Goal: Task Accomplishment & Management: Complete application form

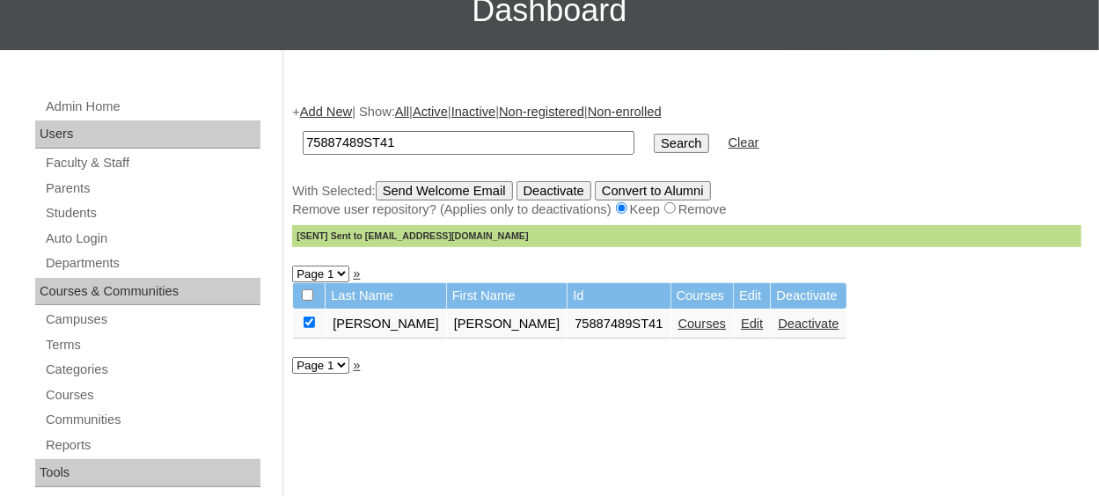
scroll to position [176, 0]
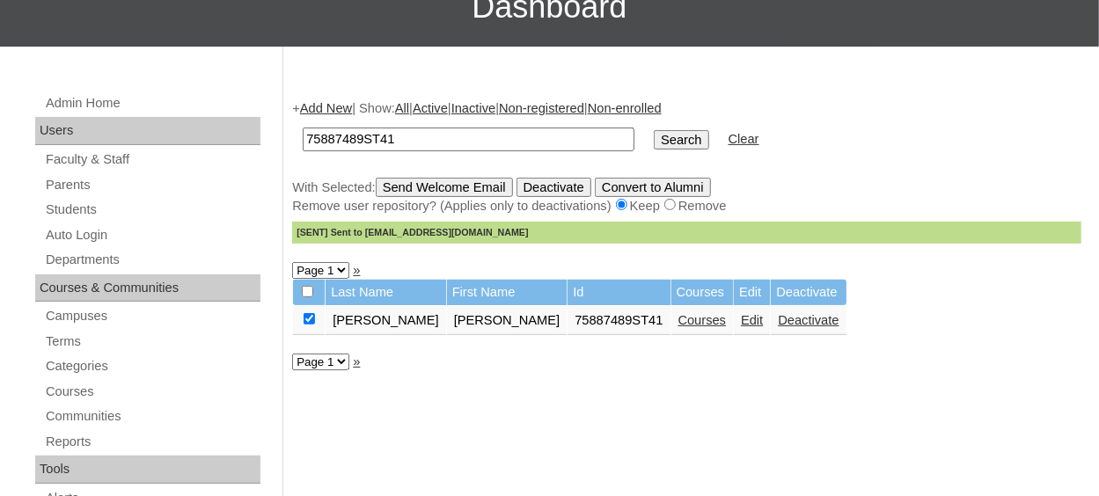
click at [678, 325] on link "Courses" at bounding box center [702, 320] width 48 height 14
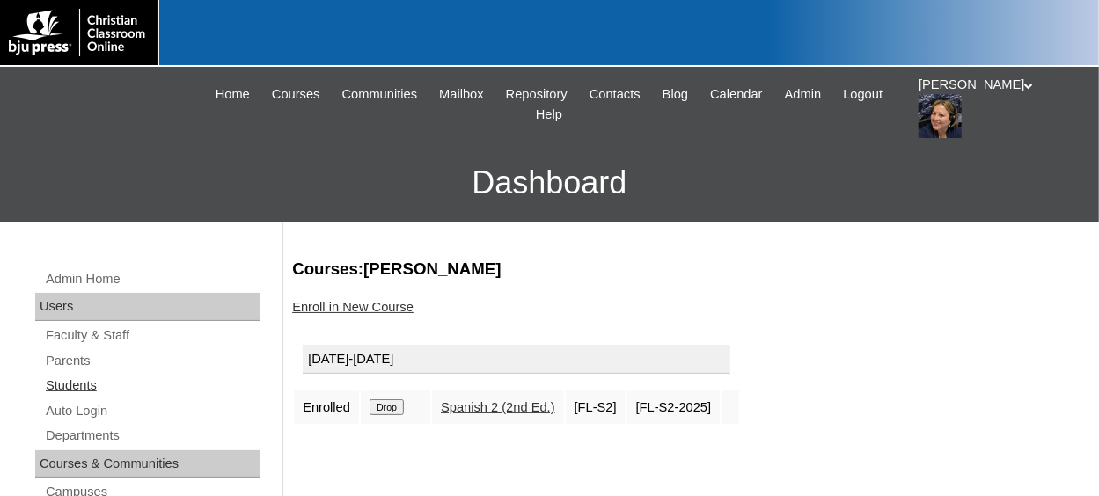
click at [94, 383] on link "Students" at bounding box center [152, 386] width 216 height 22
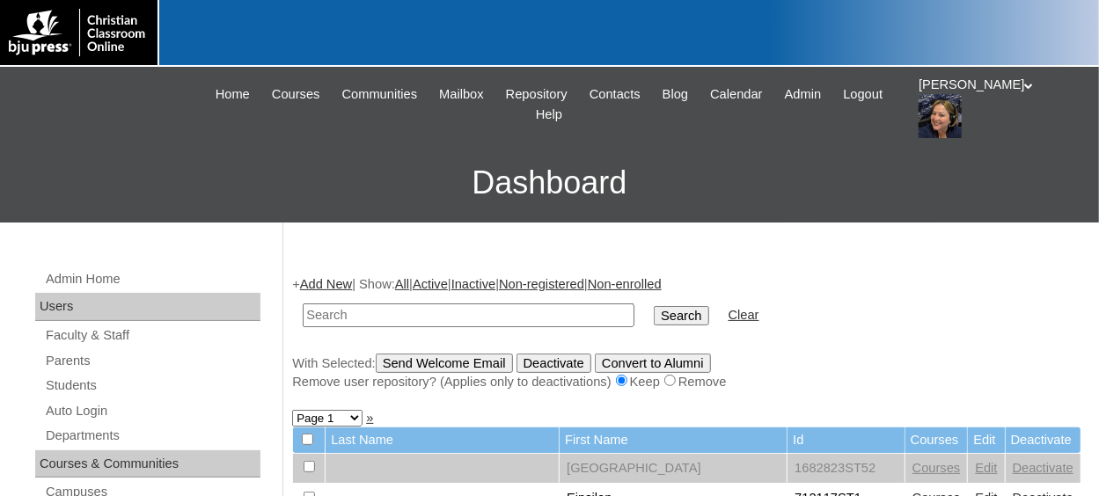
click at [342, 278] on link "Add New" at bounding box center [326, 284] width 52 height 14
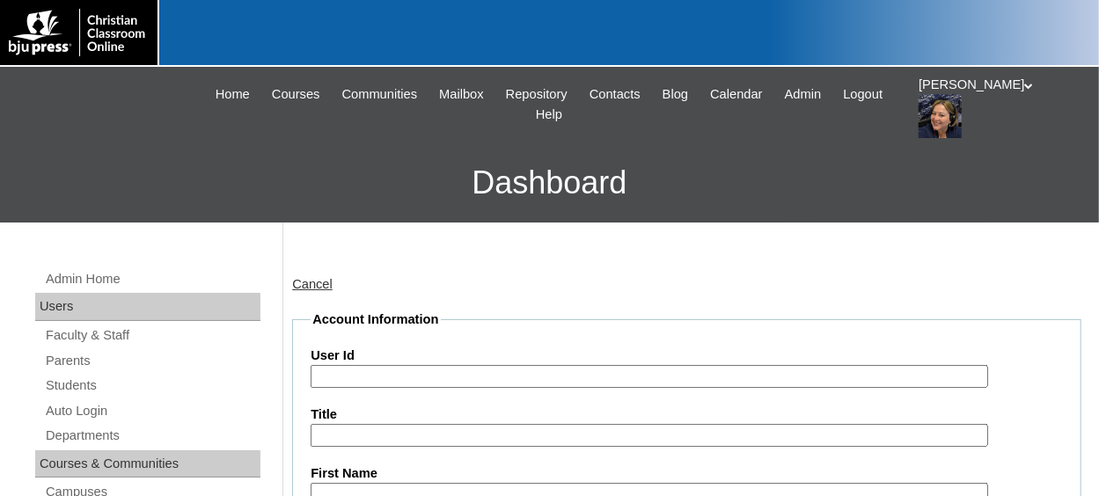
drag, startPoint x: 387, startPoint y: 374, endPoint x: 402, endPoint y: 367, distance: 16.5
click at [392, 371] on input "User Id" at bounding box center [649, 377] width 677 height 24
paste input "75887489ST38"
type input "75887489ST37"
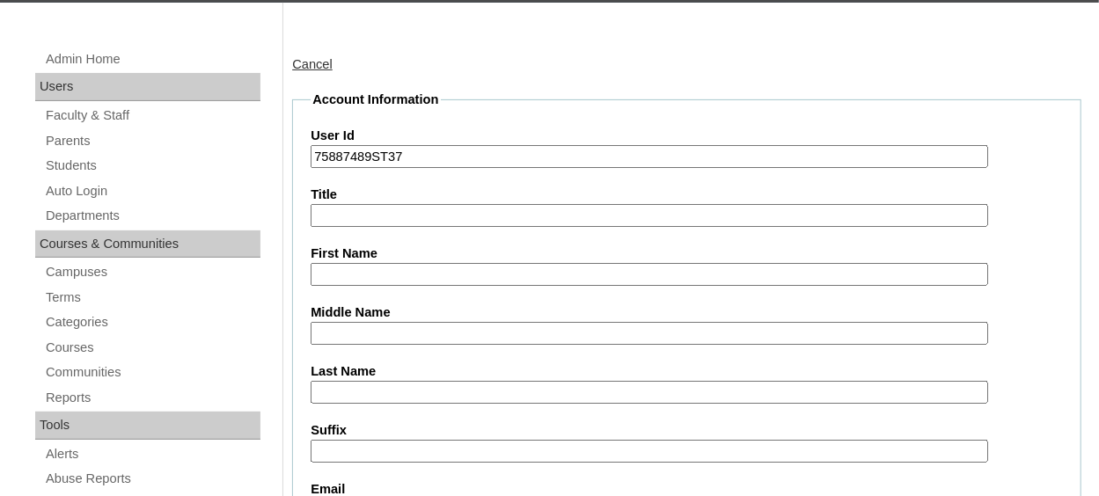
scroll to position [264, 0]
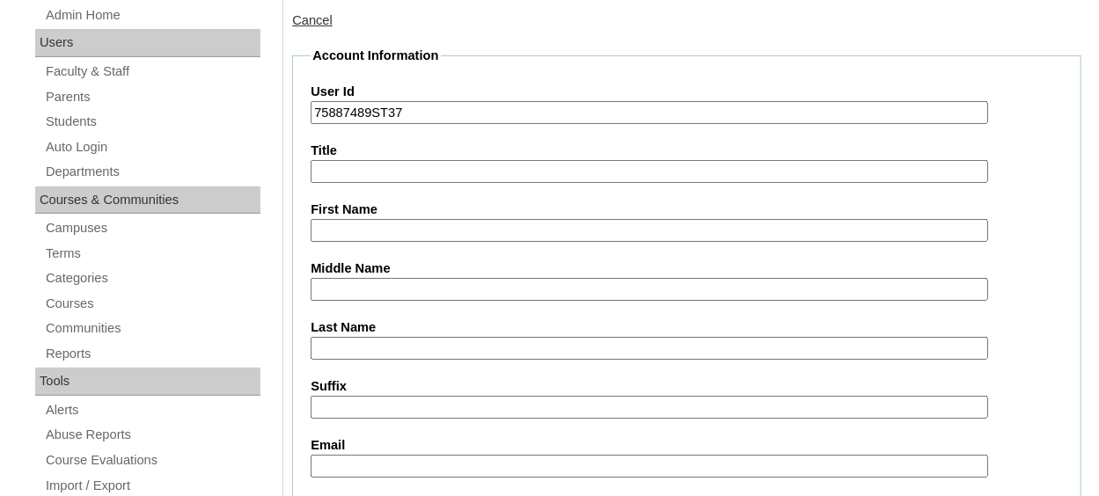
click at [377, 167] on input "Title" at bounding box center [649, 172] width 677 height 24
click at [394, 224] on input "First Name" at bounding box center [649, 231] width 677 height 24
type input "Nevaeh"
type input "Strickland"
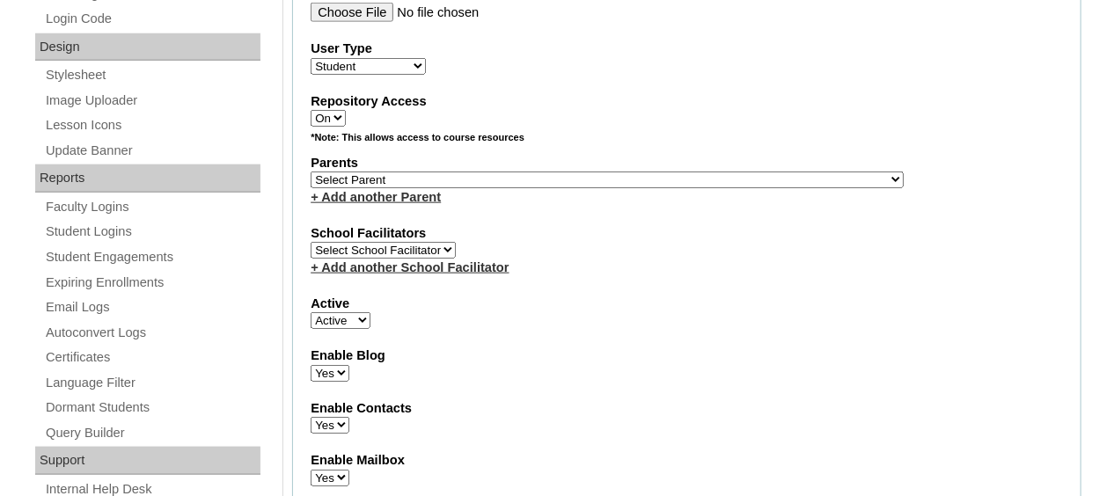
scroll to position [880, 0]
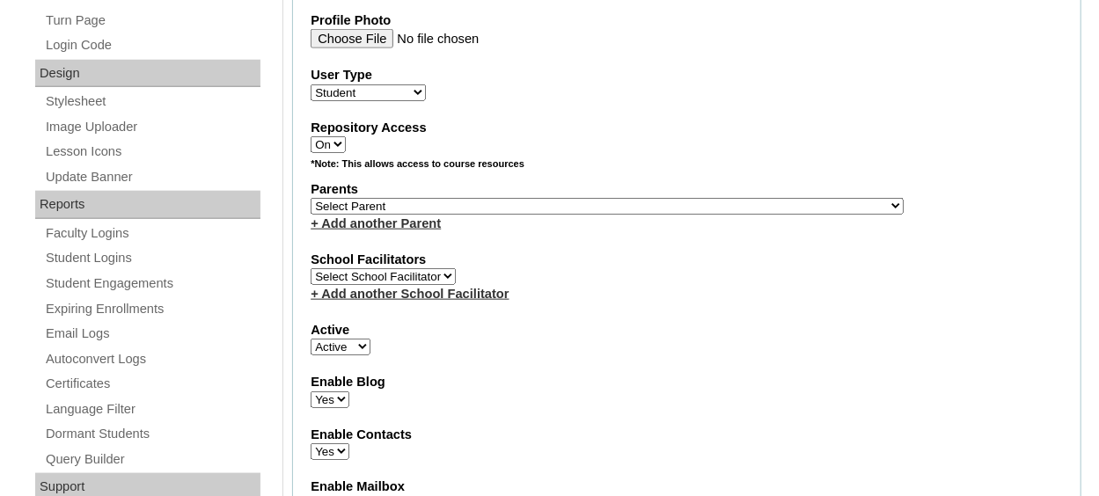
type input "nevaeh.strickland.28@acanc.org"
click at [581, 204] on select "Select Parent , Fautanu, Ma 1, 1 23-24 accountMorgan, Jason 6th Street Mennonit…" at bounding box center [607, 206] width 593 height 17
select select "36907"
click at [311, 198] on select "Select Parent , Fautanu, Ma 1, 1 23-24 accountMorgan, Jason 6th Street Mennonit…" at bounding box center [607, 206] width 593 height 17
click at [592, 267] on div "School Facilitators Select School Facilitator + Add another School Facilitator" at bounding box center [687, 277] width 752 height 53
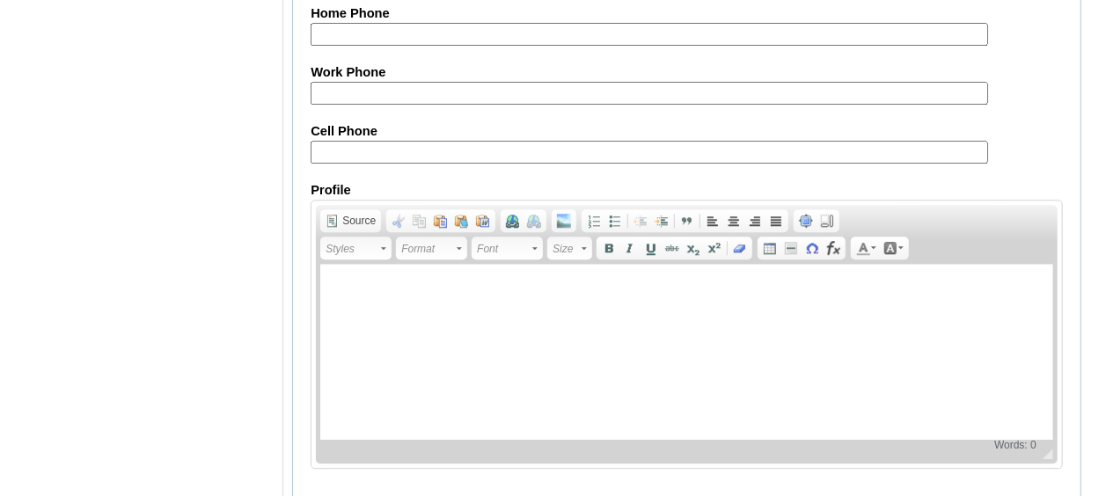
scroll to position [2185, 0]
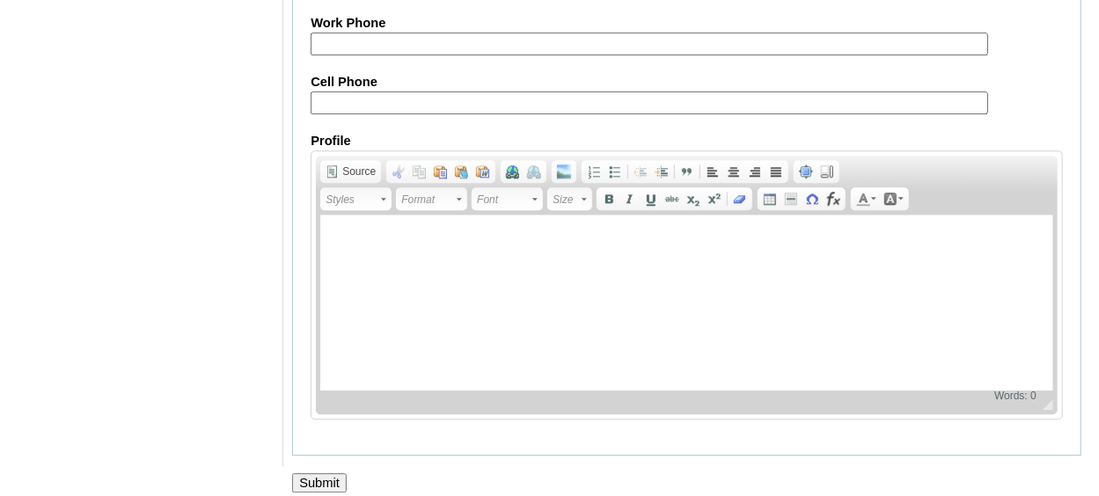
drag, startPoint x: 326, startPoint y: 466, endPoint x: 326, endPoint y: 449, distance: 17.6
click at [326, 473] on input "Submit" at bounding box center [319, 482] width 55 height 19
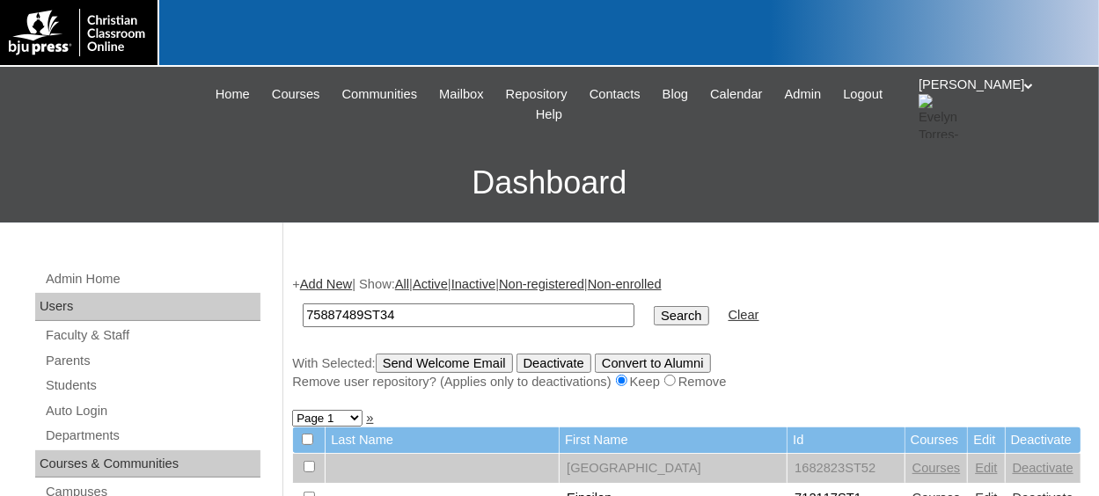
type input "75887489ST34"
click at [654, 320] on input "Search" at bounding box center [681, 315] width 55 height 19
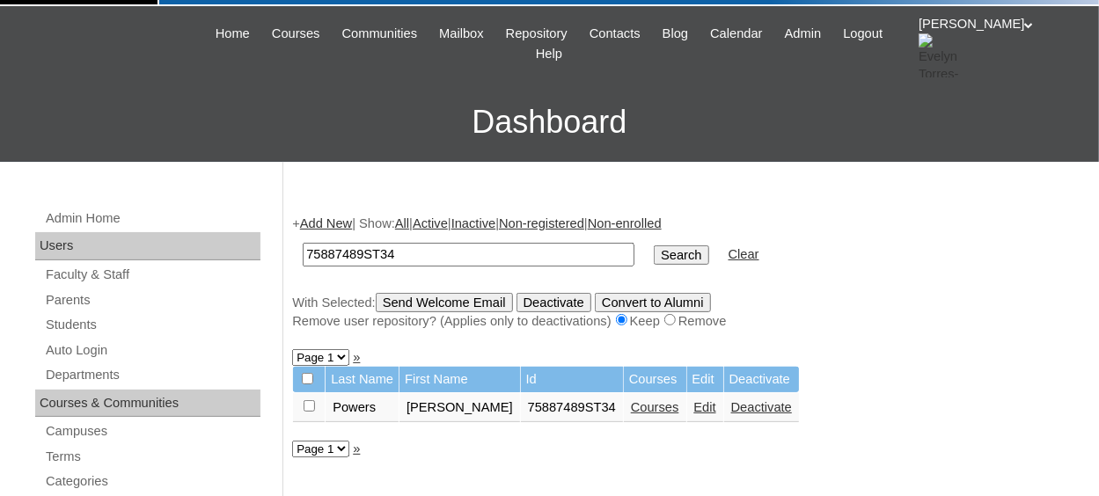
scroll to position [88, 0]
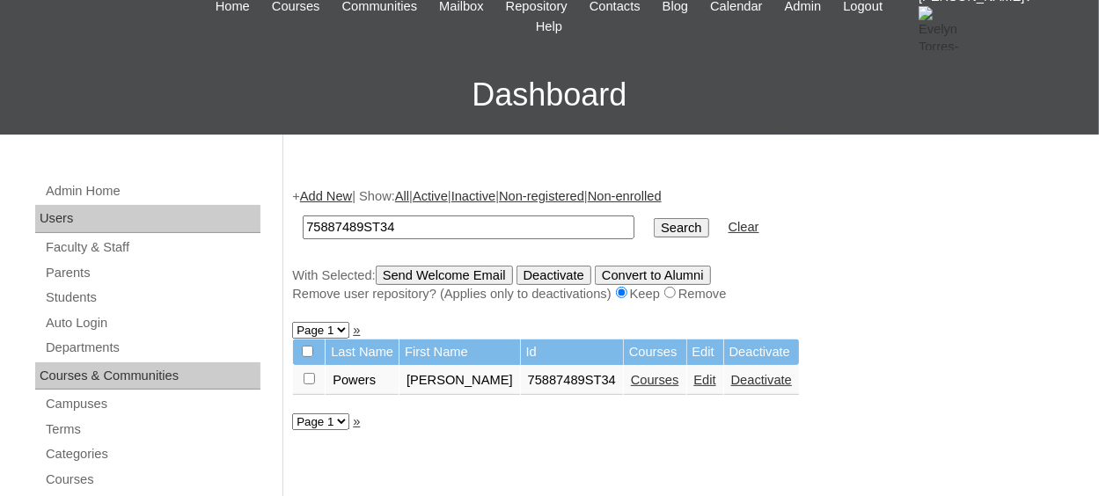
click at [631, 380] on link "Courses" at bounding box center [655, 380] width 48 height 14
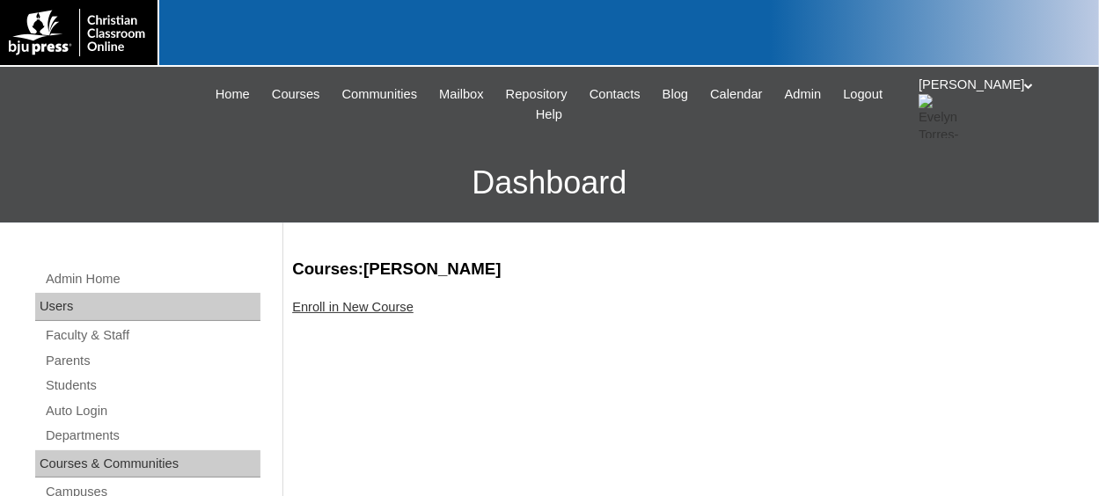
click at [394, 311] on link "Enroll in New Course" at bounding box center [352, 307] width 121 height 14
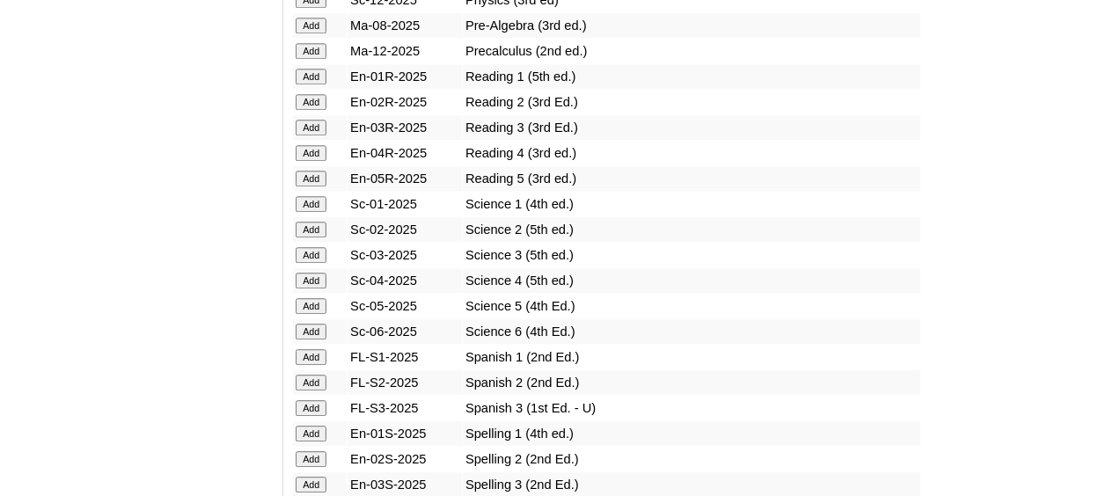
scroll to position [2199, 0]
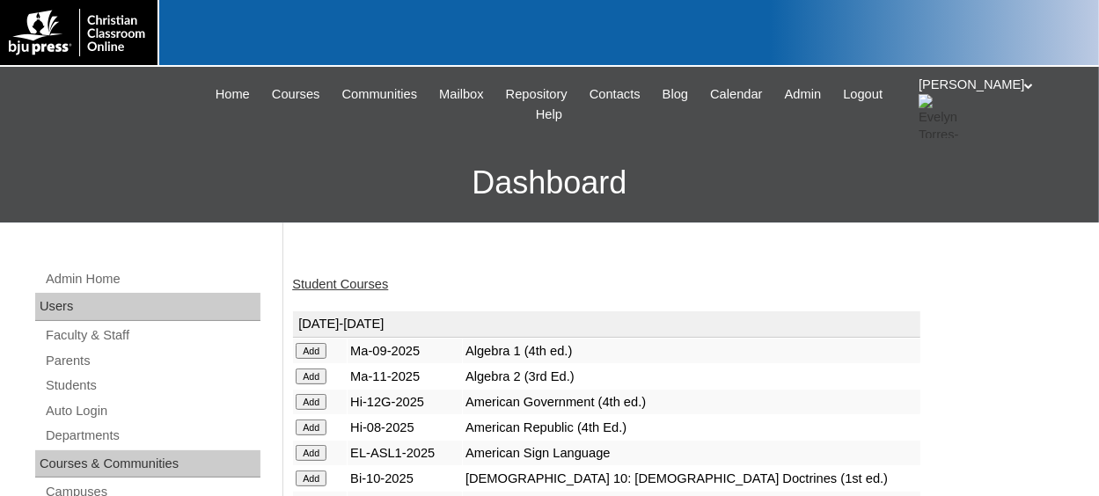
click at [328, 289] on link "Student Courses" at bounding box center [340, 284] width 96 height 14
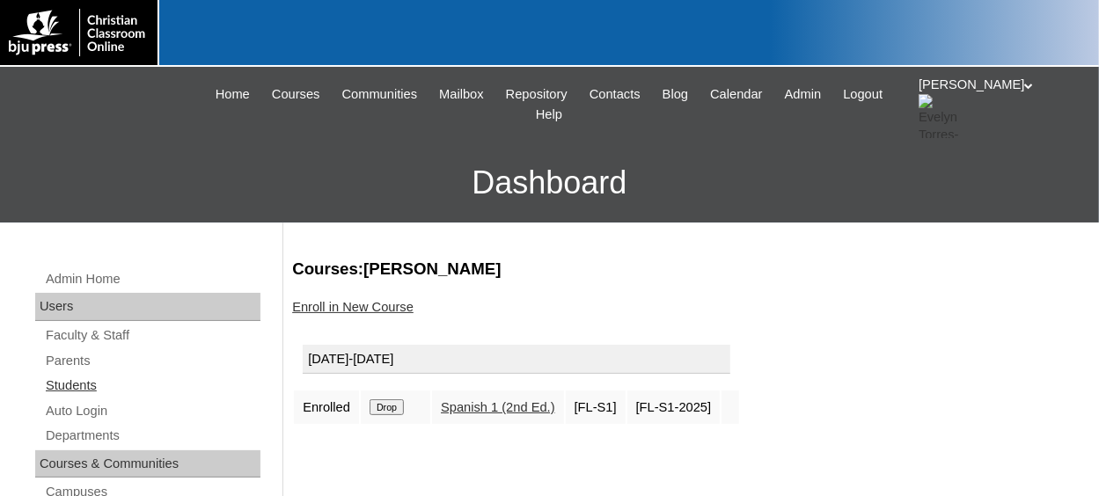
click at [74, 393] on link "Students" at bounding box center [152, 386] width 216 height 22
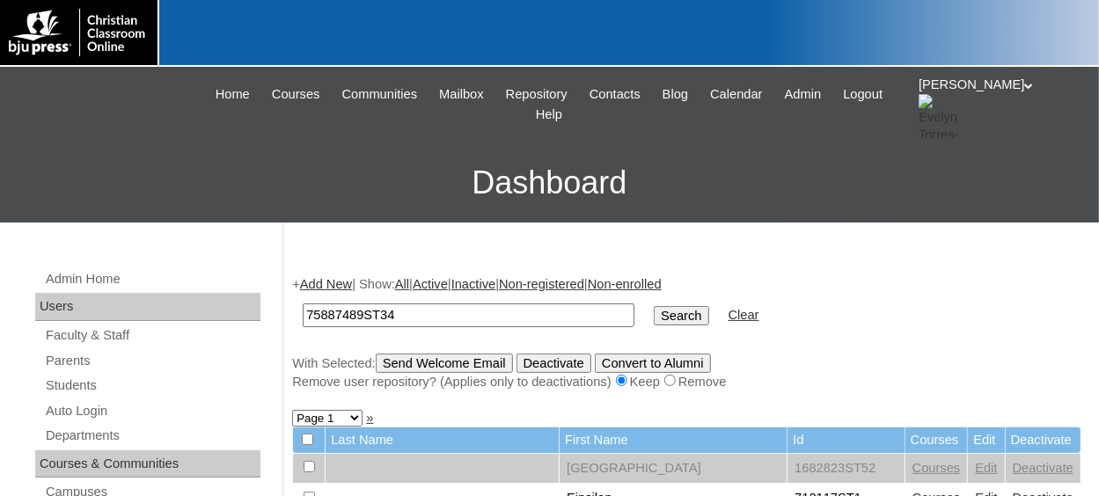
type input "75887489ST34"
click at [654, 306] on input "Search" at bounding box center [681, 315] width 55 height 19
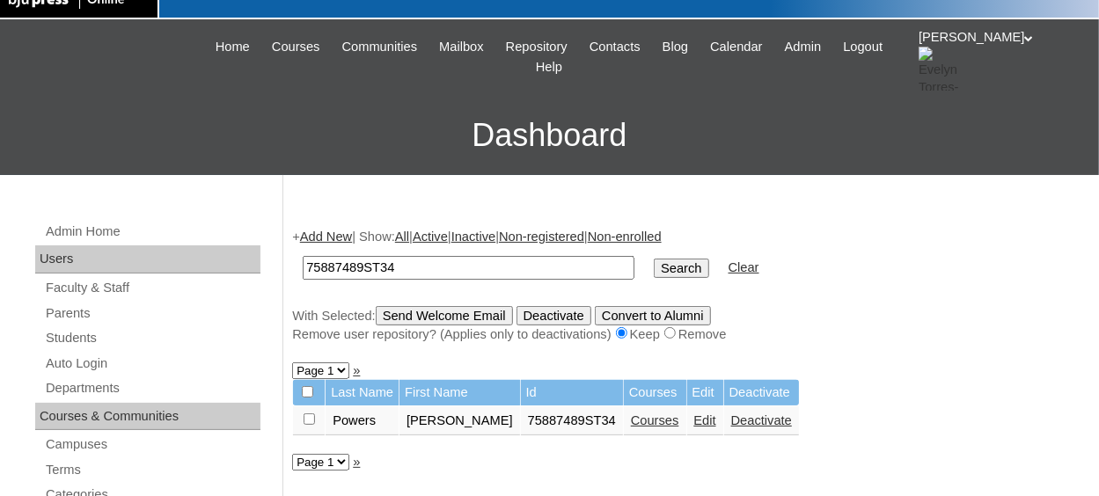
scroll to position [88, 0]
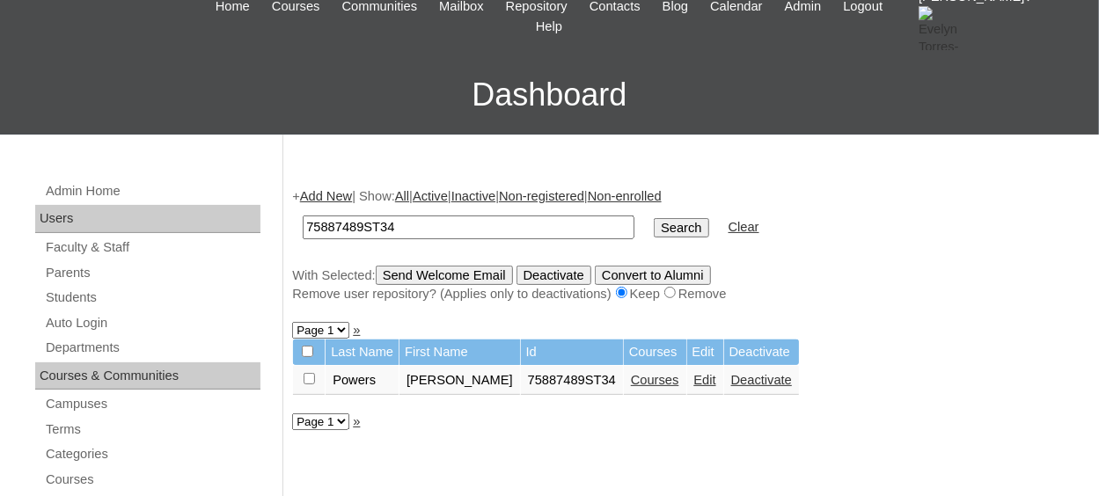
drag, startPoint x: 308, startPoint y: 383, endPoint x: 343, endPoint y: 328, distance: 64.9
click at [308, 383] on input "checkbox" at bounding box center [309, 378] width 11 height 11
checkbox input "true"
click at [478, 279] on input "Send Welcome Email" at bounding box center [444, 275] width 137 height 19
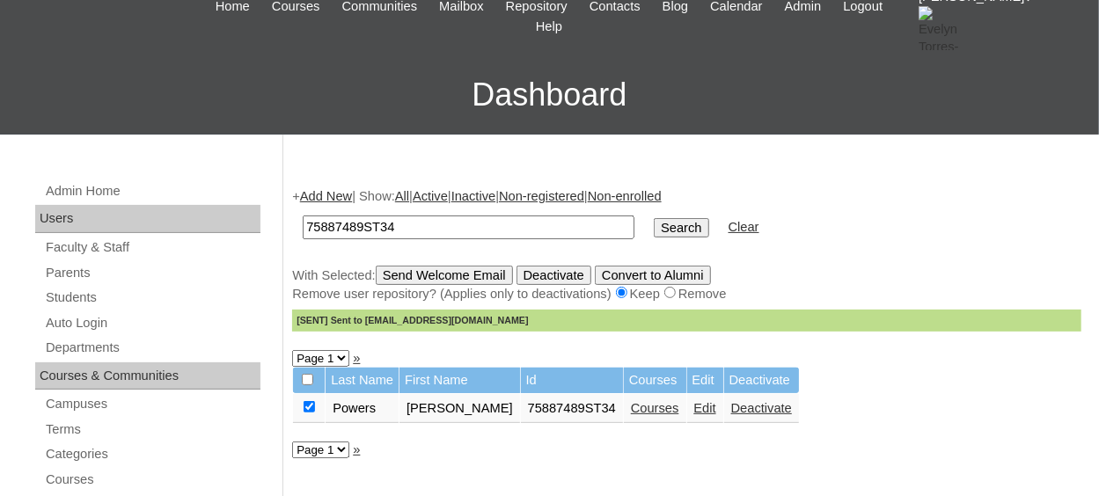
click at [624, 420] on td "Courses" at bounding box center [655, 409] width 62 height 30
click at [631, 411] on link "Courses" at bounding box center [655, 408] width 48 height 14
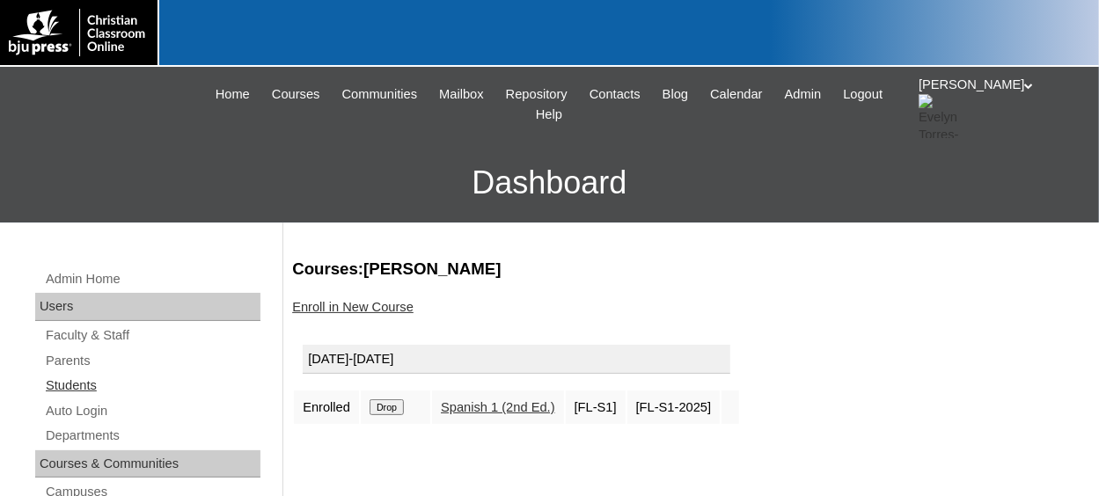
drag, startPoint x: 78, startPoint y: 385, endPoint x: 103, endPoint y: 380, distance: 25.2
click at [78, 387] on link "Students" at bounding box center [152, 386] width 216 height 22
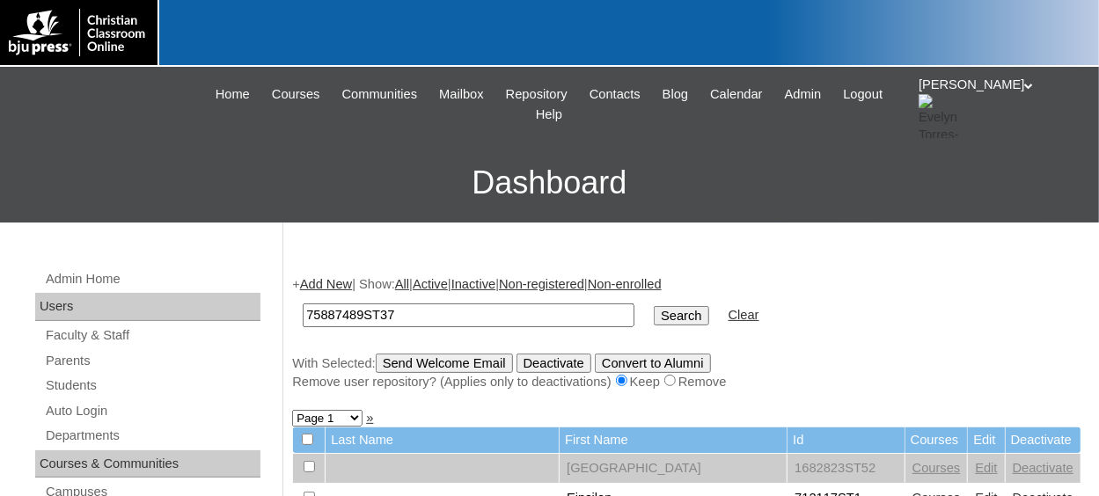
type input "75887489ST37"
click at [654, 306] on input "Search" at bounding box center [681, 315] width 55 height 19
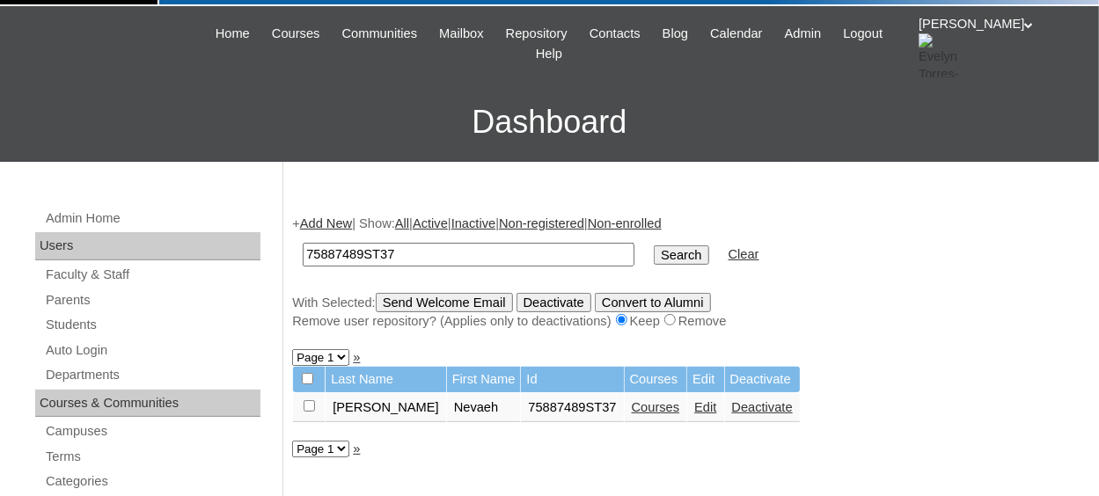
scroll to position [88, 0]
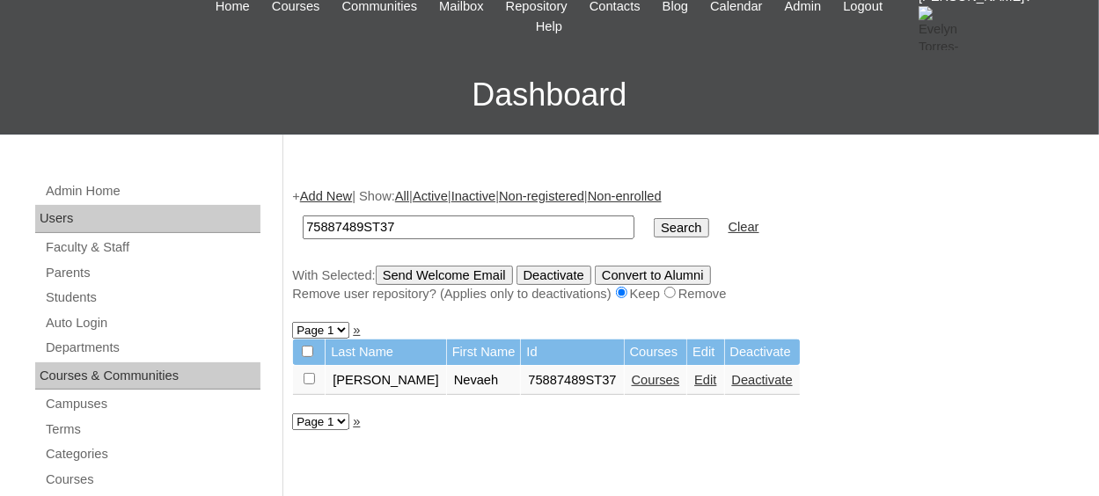
click at [311, 377] on input "checkbox" at bounding box center [309, 378] width 11 height 11
checkbox input "true"
click at [632, 382] on link "Courses" at bounding box center [656, 380] width 48 height 14
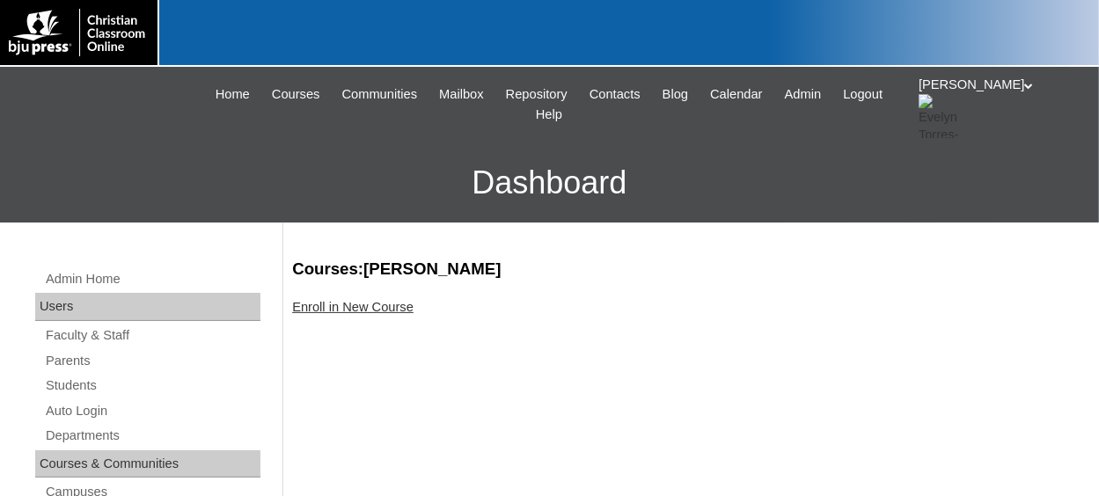
click at [369, 311] on link "Enroll in New Course" at bounding box center [352, 307] width 121 height 14
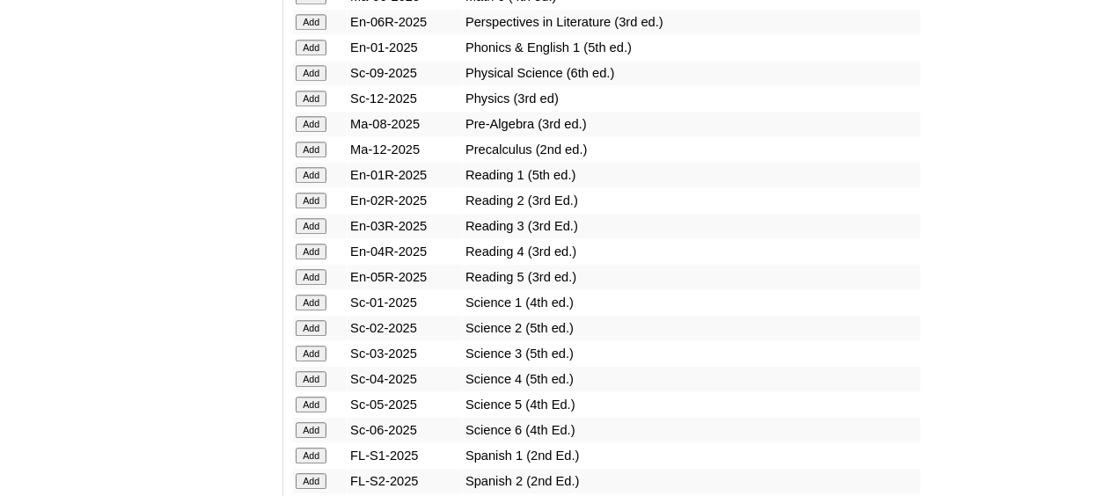
scroll to position [2023, 0]
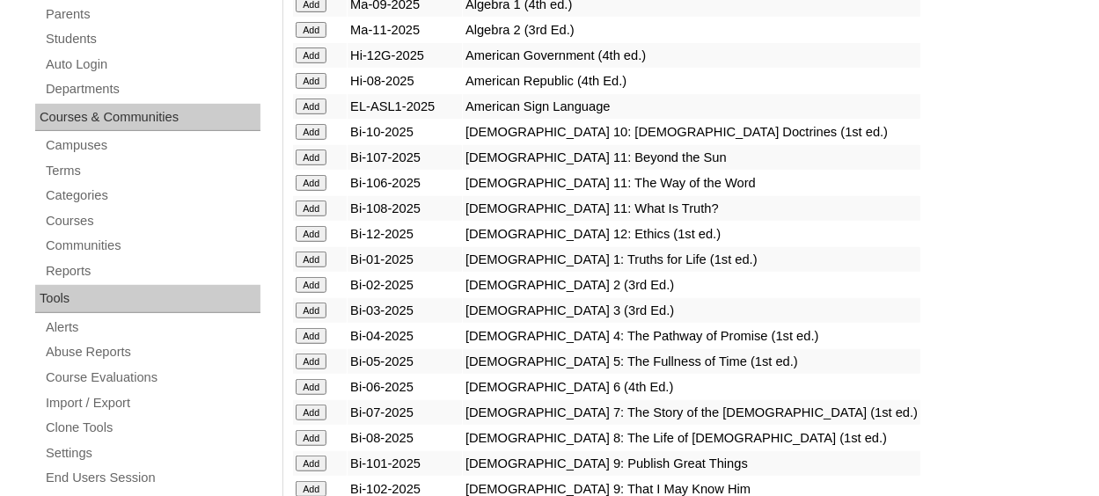
scroll to position [264, 0]
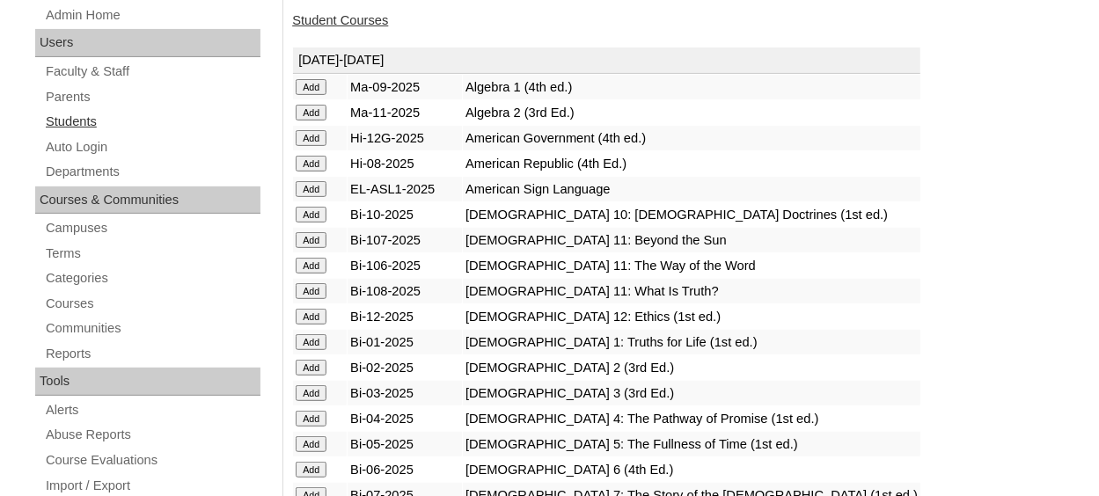
click at [92, 120] on link "Students" at bounding box center [152, 122] width 216 height 22
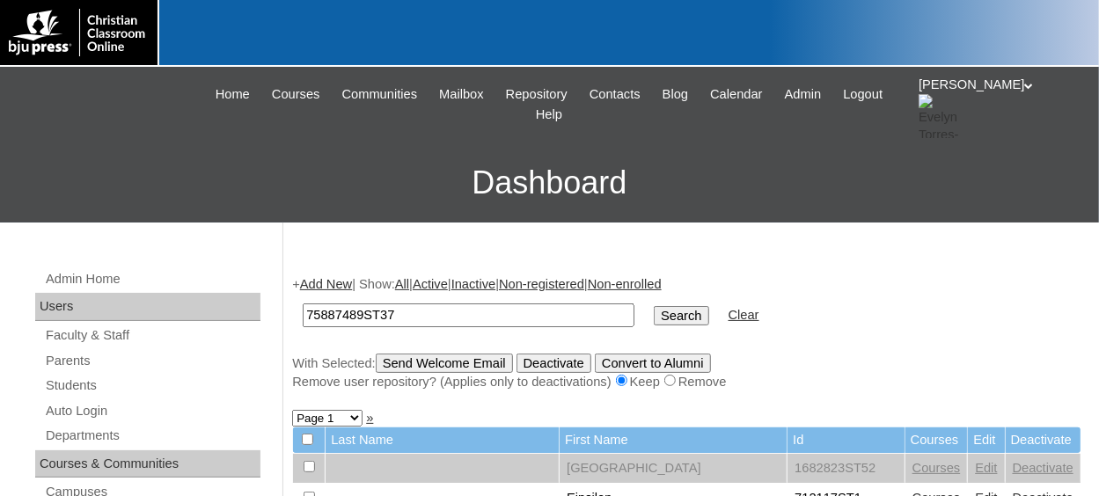
type input "75887489ST37"
click at [654, 306] on input "Search" at bounding box center [681, 315] width 55 height 19
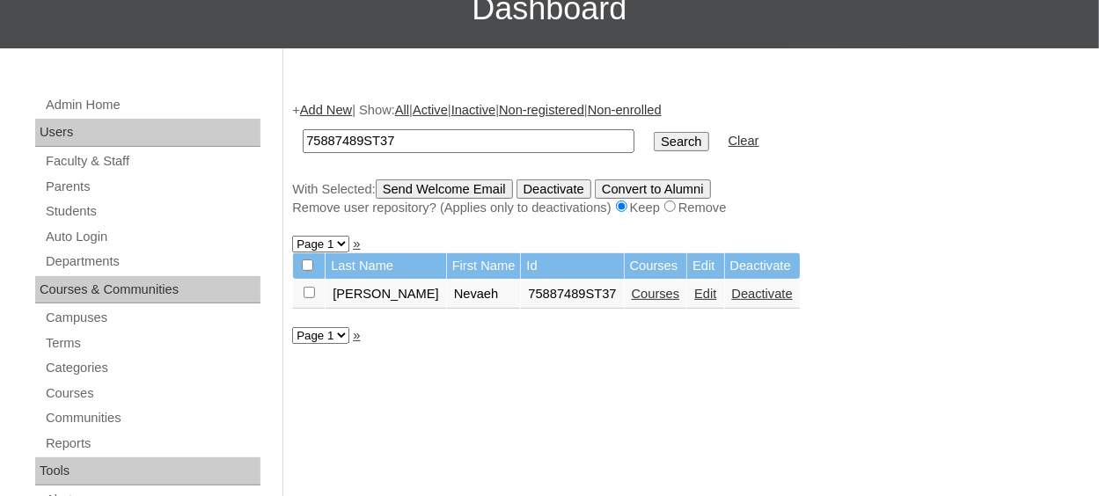
scroll to position [176, 0]
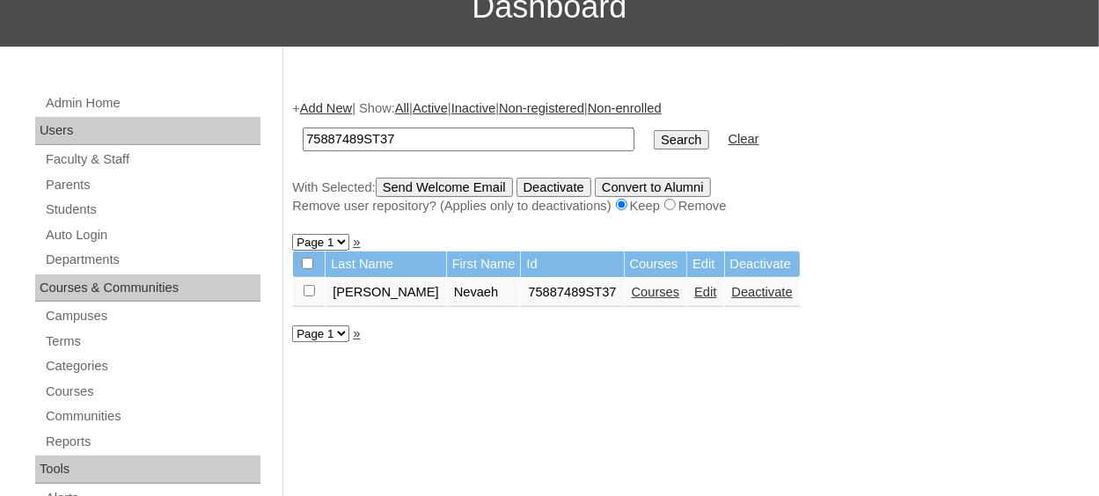
click at [309, 293] on input "checkbox" at bounding box center [309, 290] width 11 height 11
checkbox input "true"
click at [449, 186] on input "Send Welcome Email" at bounding box center [444, 187] width 137 height 19
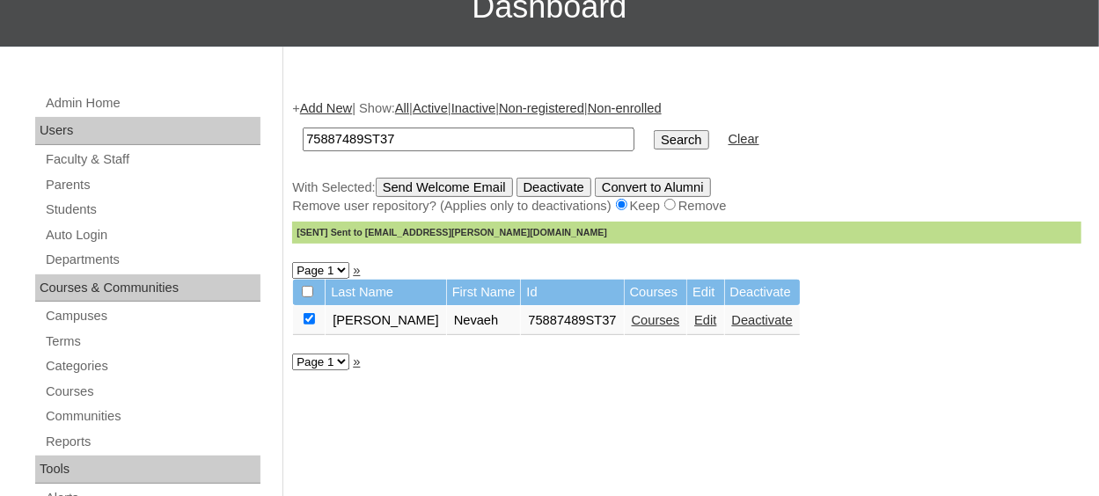
click at [332, 106] on link "Add New" at bounding box center [326, 108] width 52 height 14
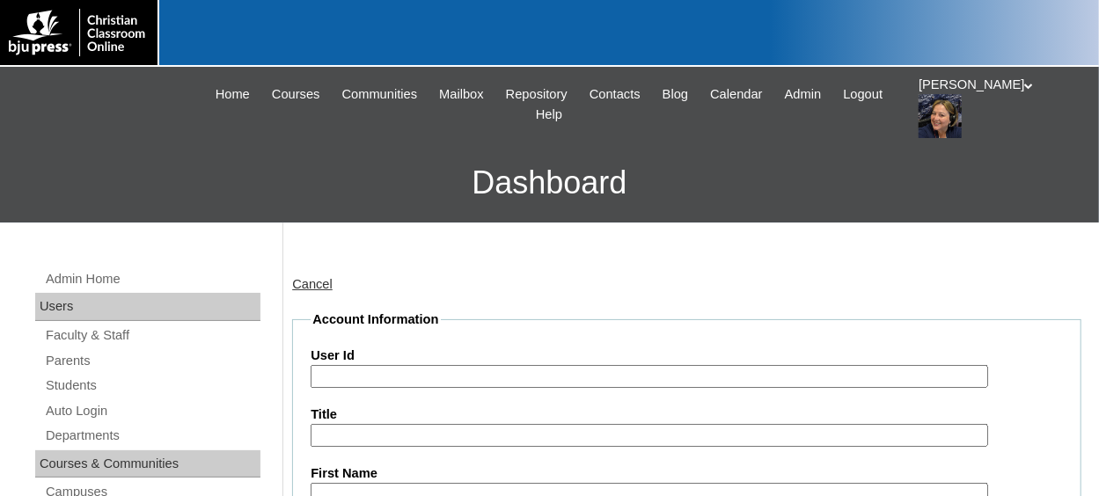
click at [347, 380] on input "User Id" at bounding box center [649, 377] width 677 height 24
paste input "75887489ST38"
type input "75887489ST36"
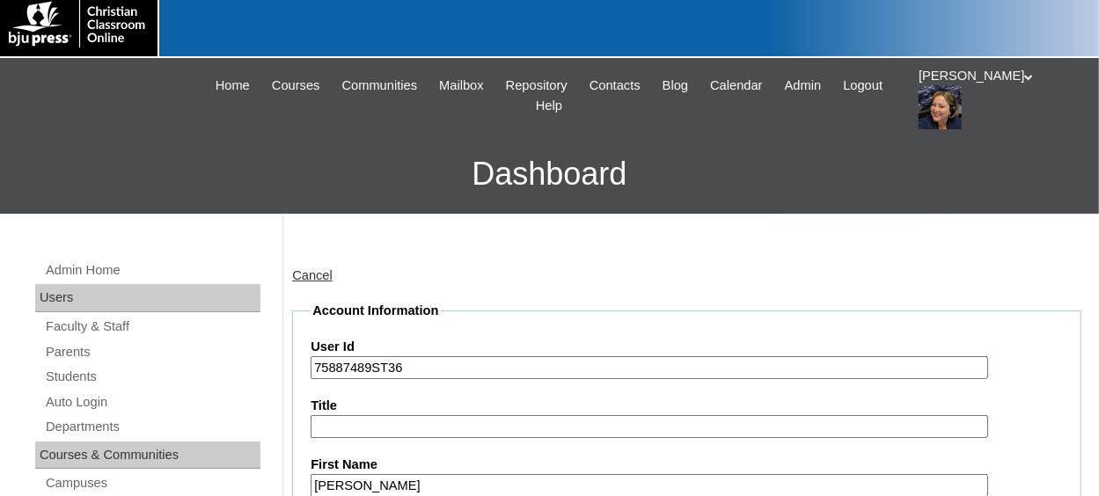
type input "Abigail"
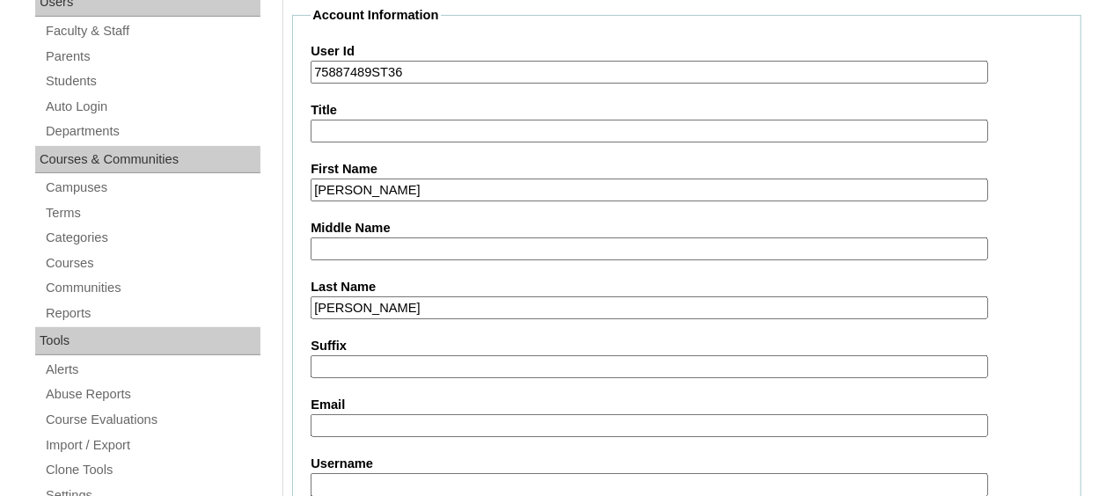
type input "Schmidt"
type input "aschmidt@acanc.org"
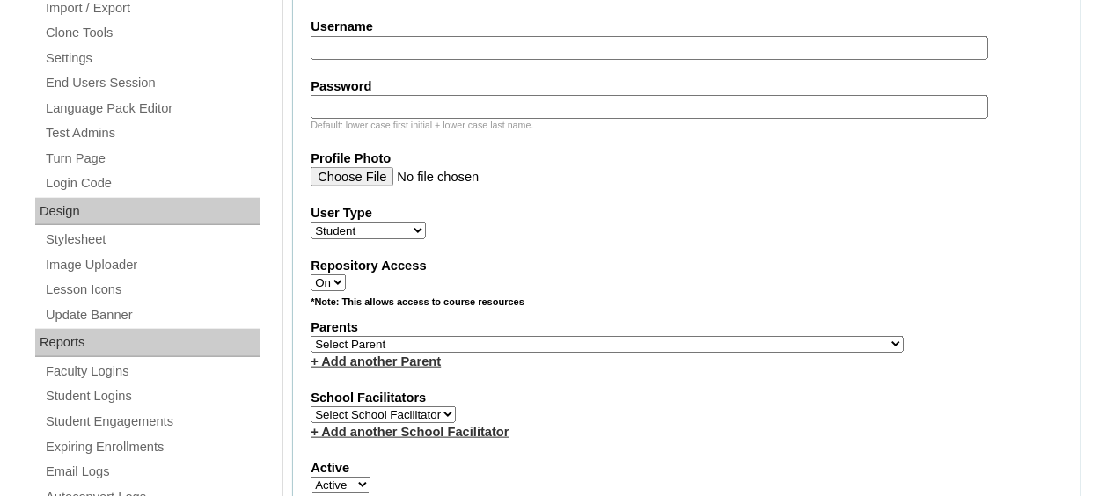
scroll to position [744, 0]
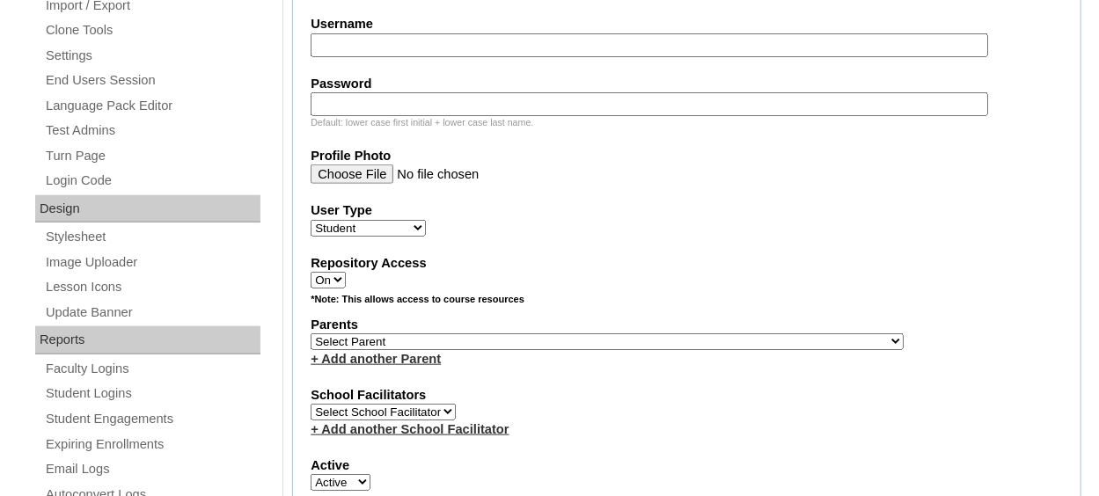
click at [699, 333] on select "Select Parent , Fautanu, Ma 1, 1 23-24 accountMorgan, Jason 6th Street Mennonit…" at bounding box center [607, 341] width 593 height 17
select select "36907"
click at [311, 333] on select "Select Parent , Fautanu, Ma 1, 1 23-24 accountMorgan, Jason 6th Street Mennonit…" at bounding box center [607, 341] width 593 height 17
click at [715, 269] on div "Repository Access On Off" at bounding box center [687, 271] width 752 height 35
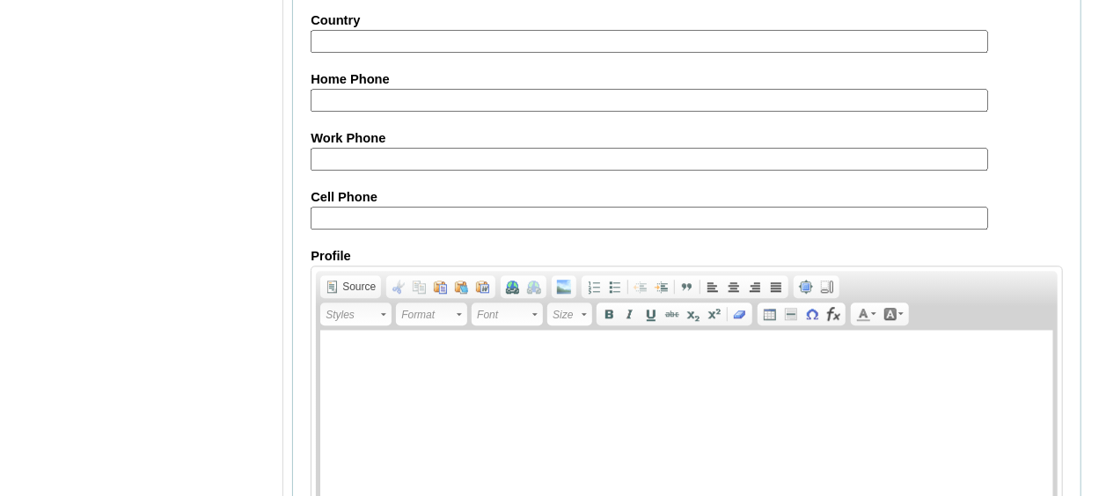
scroll to position [2185, 0]
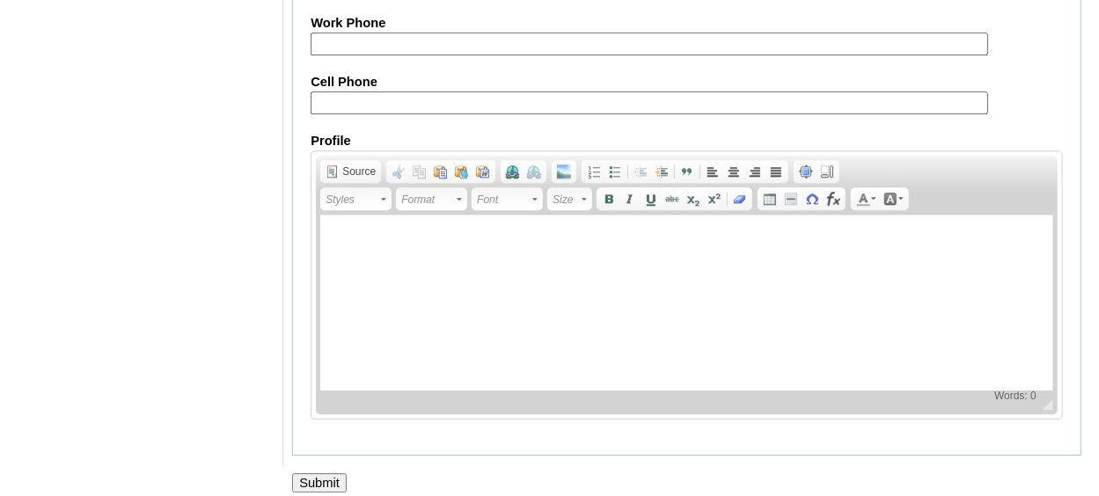
click at [331, 473] on input "Submit" at bounding box center [319, 482] width 55 height 19
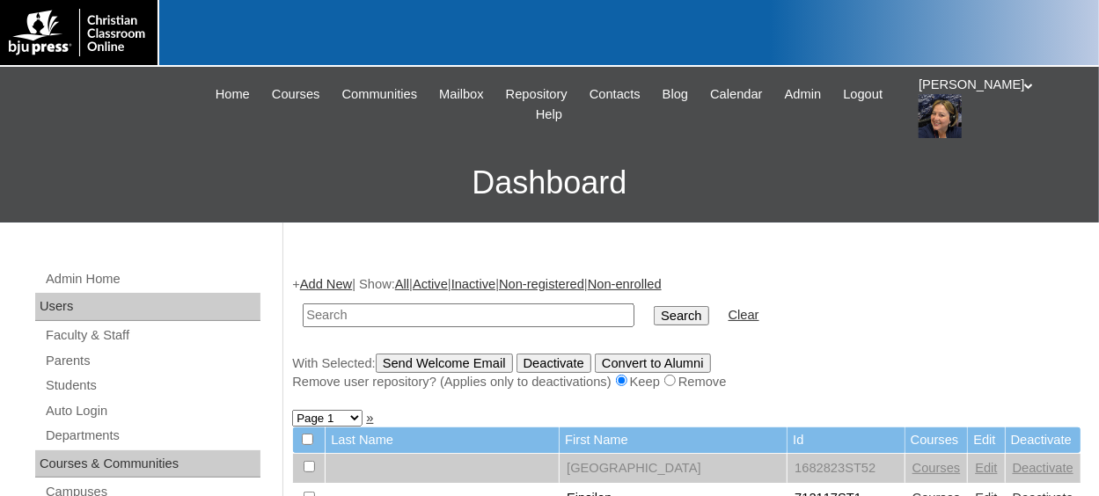
click at [441, 318] on input "text" at bounding box center [469, 316] width 332 height 24
paste input "75887489ST38"
type input "75887489ST33"
click at [654, 317] on input "Search" at bounding box center [681, 315] width 55 height 19
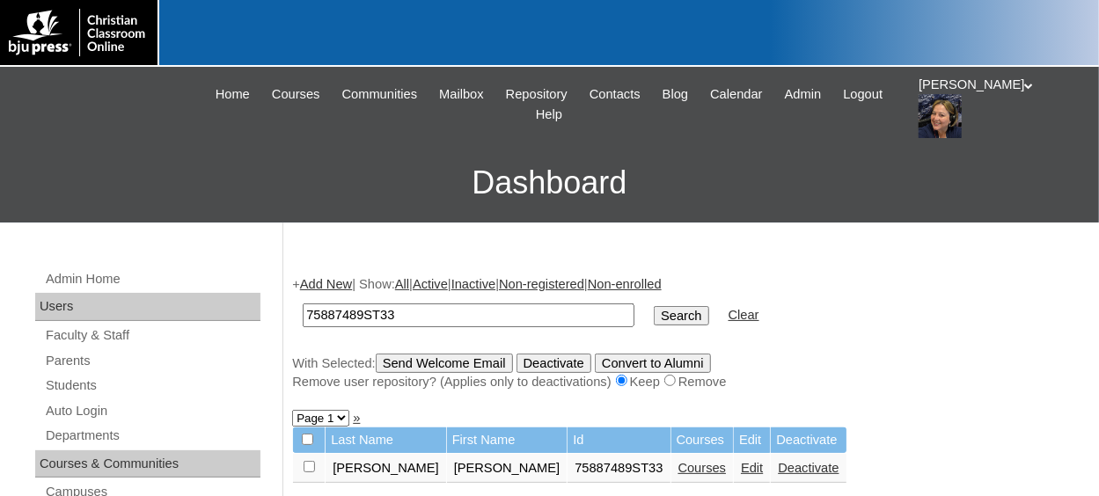
click at [654, 314] on input "Search" at bounding box center [681, 315] width 55 height 19
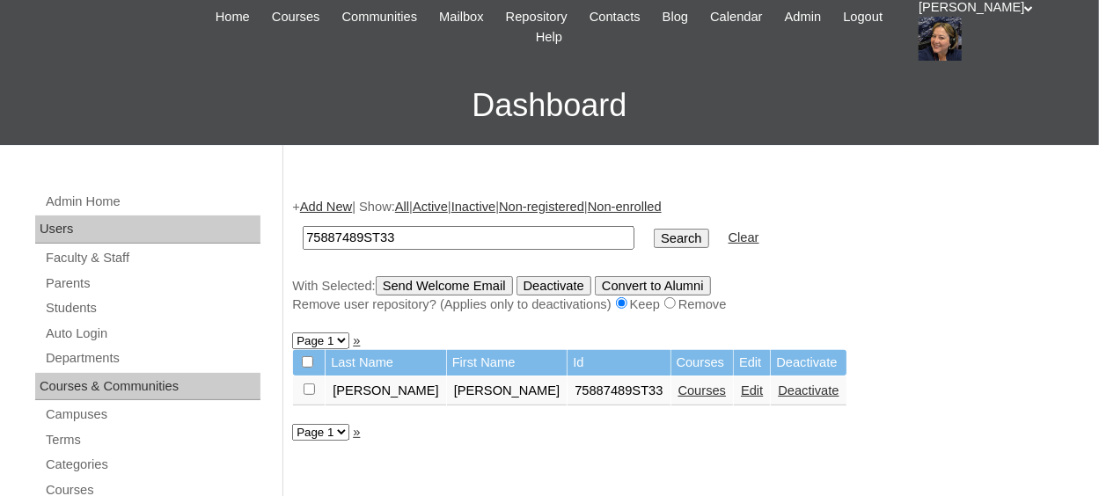
scroll to position [176, 0]
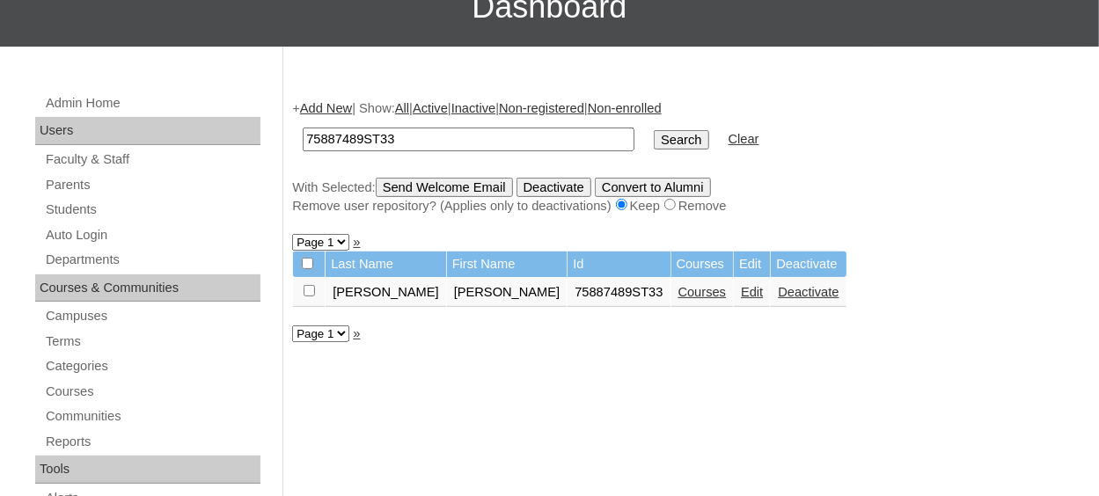
click at [300, 290] on td at bounding box center [309, 293] width 32 height 30
click at [311, 292] on input "checkbox" at bounding box center [309, 290] width 11 height 11
checkbox input "true"
click at [485, 189] on input "Send Welcome Email" at bounding box center [444, 187] width 137 height 19
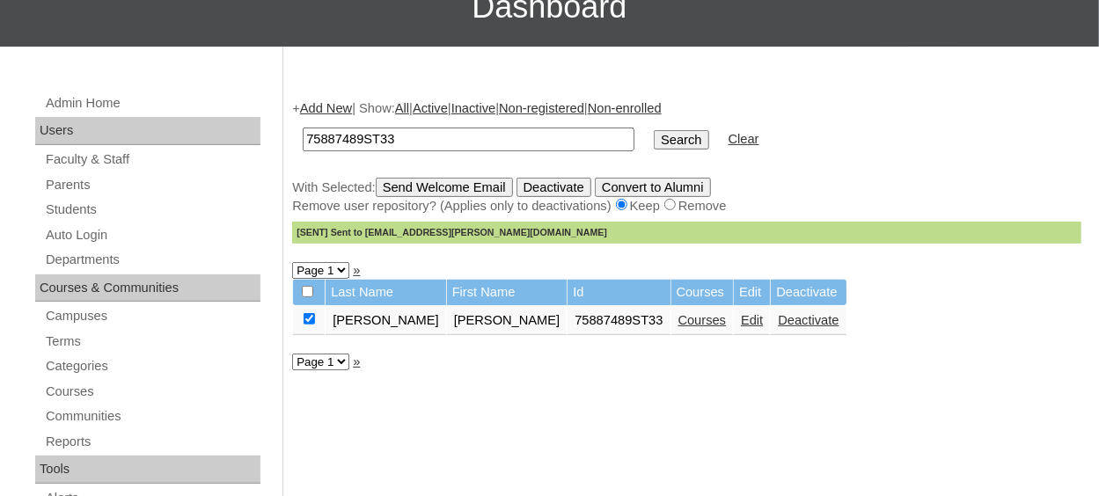
click at [407, 145] on input "75887489ST33" at bounding box center [469, 140] width 332 height 24
type input "75887489ST36"
click at [654, 148] on input "Search" at bounding box center [681, 139] width 55 height 19
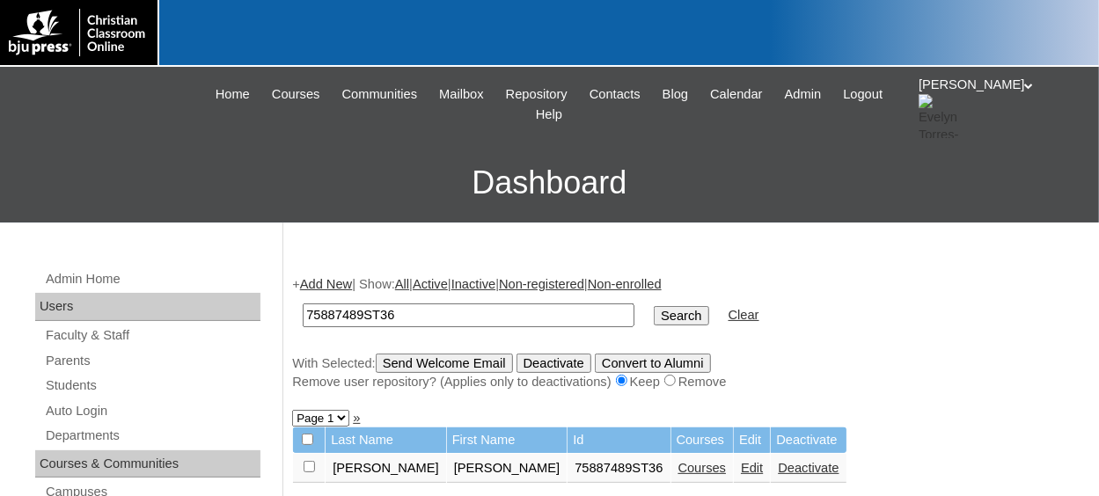
click at [654, 316] on input "Search" at bounding box center [681, 315] width 55 height 19
click at [309, 465] on input "checkbox" at bounding box center [309, 466] width 11 height 11
checkbox input "true"
click at [446, 368] on input "Send Welcome Email" at bounding box center [444, 363] width 137 height 19
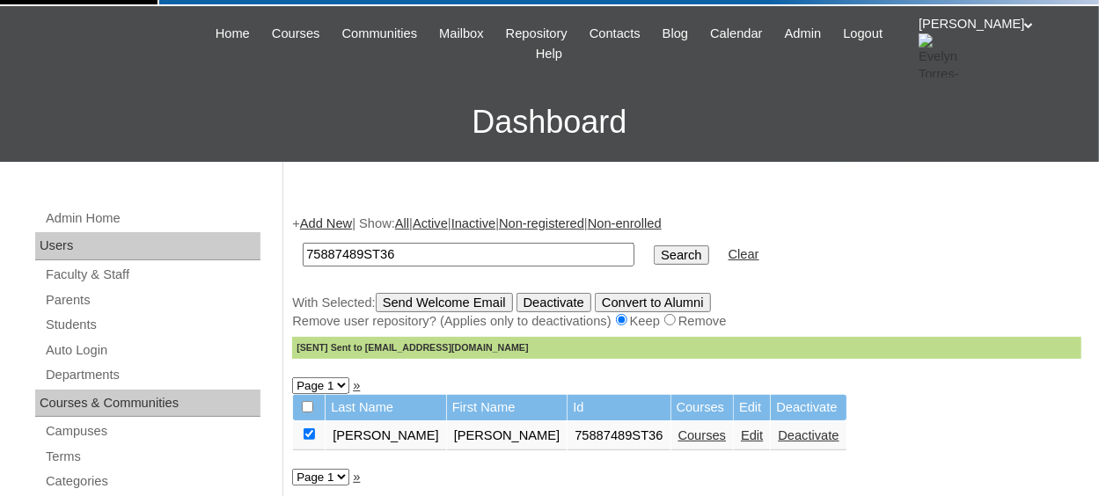
scroll to position [176, 0]
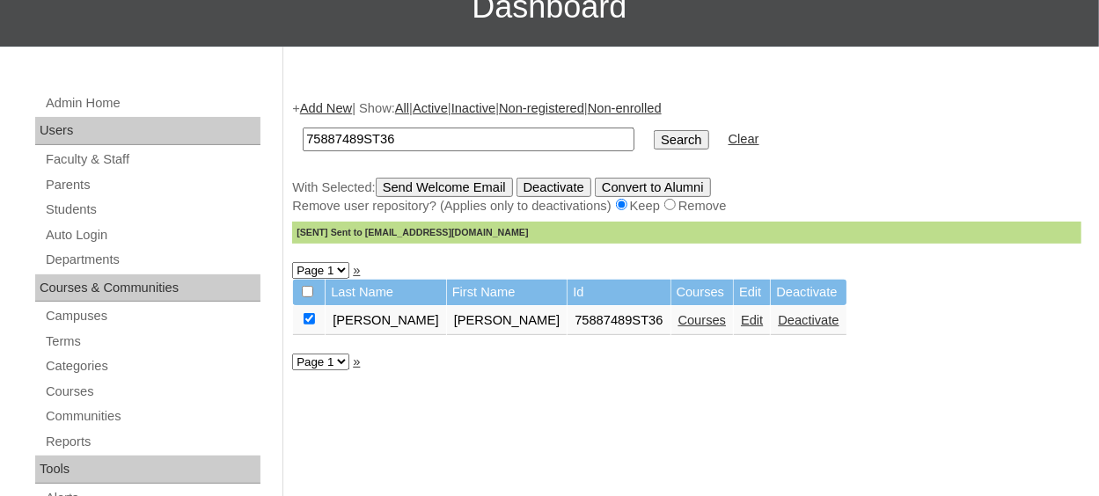
click at [678, 318] on link "Courses" at bounding box center [702, 320] width 48 height 14
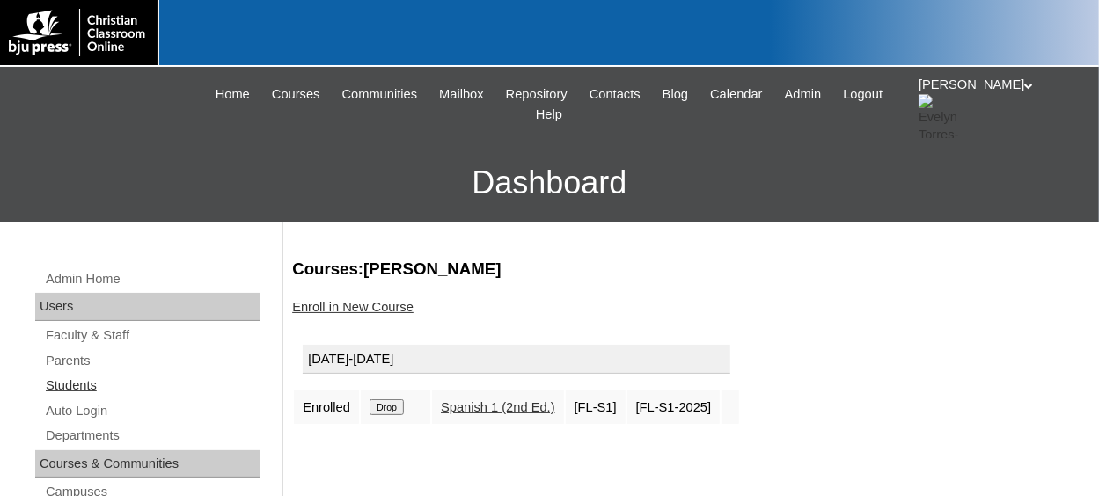
click at [91, 386] on link "Students" at bounding box center [152, 386] width 216 height 22
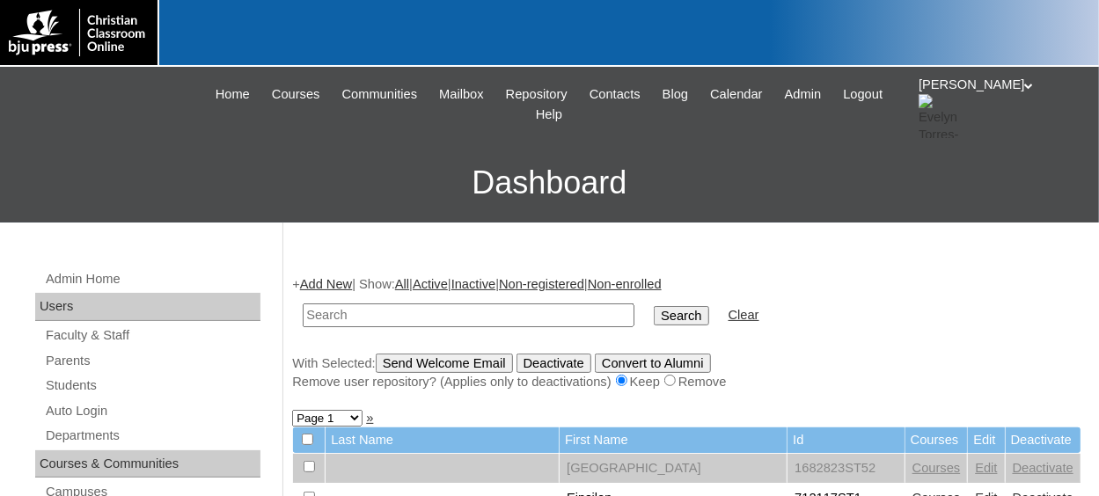
click at [347, 282] on link "Add New" at bounding box center [326, 284] width 52 height 14
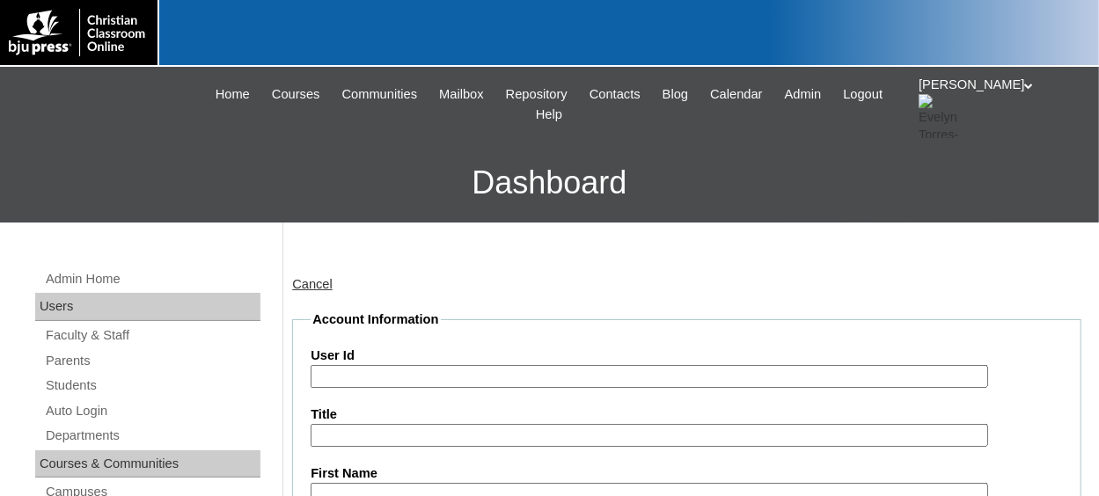
click at [431, 378] on input "User Id" at bounding box center [649, 377] width 677 height 24
paste input "75887489ST38"
type input "75887489ST35"
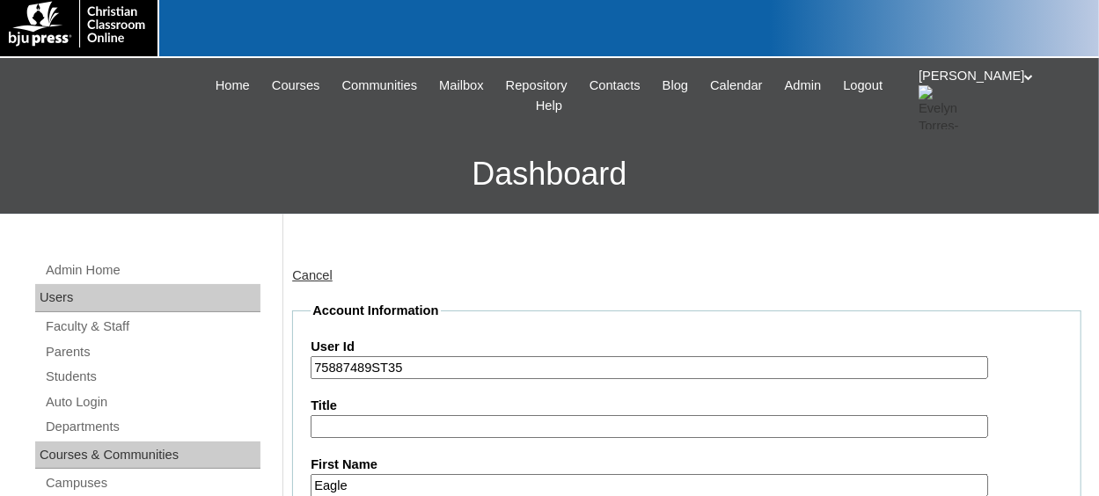
type input "Eagle"
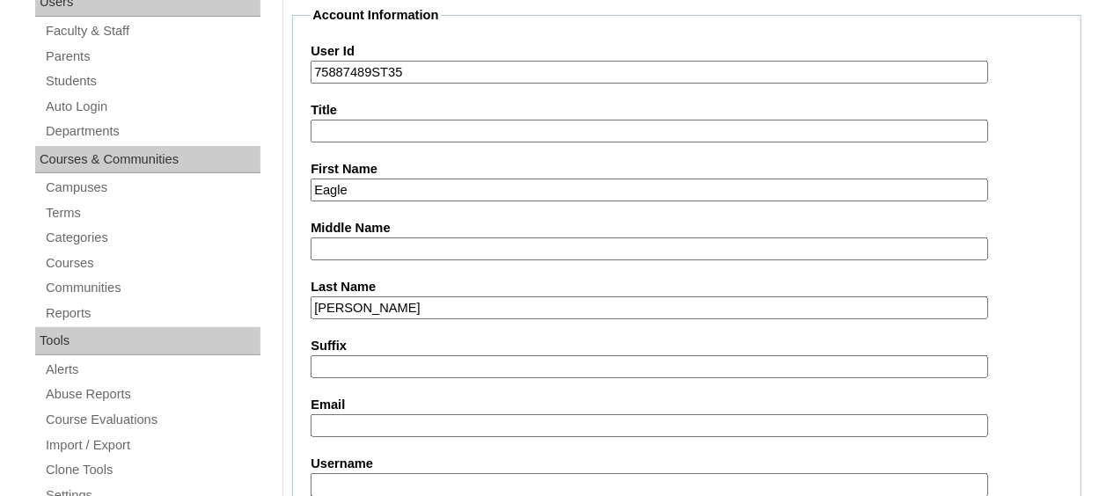
type input "[PERSON_NAME]"
type input "eagle.revels.28@acanc.org"
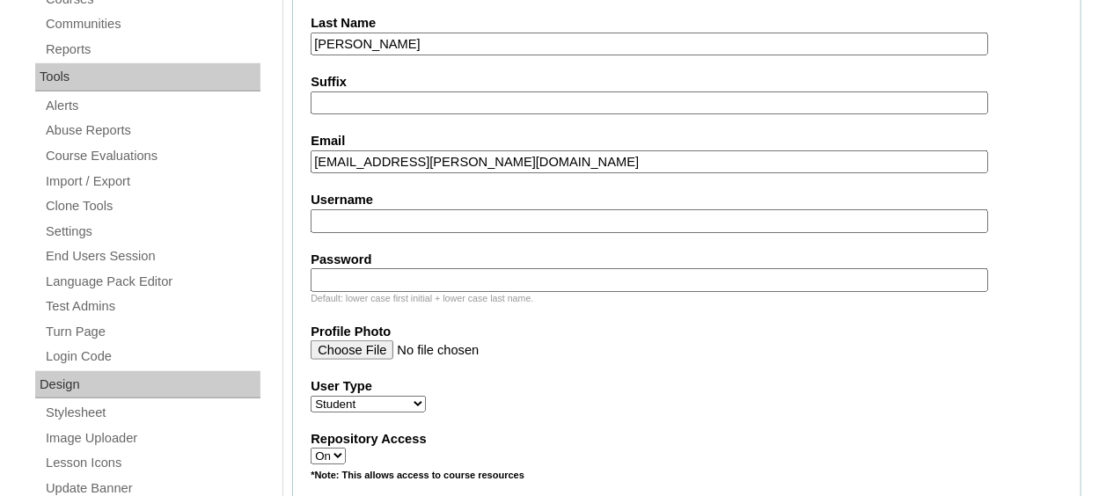
scroll to position [656, 0]
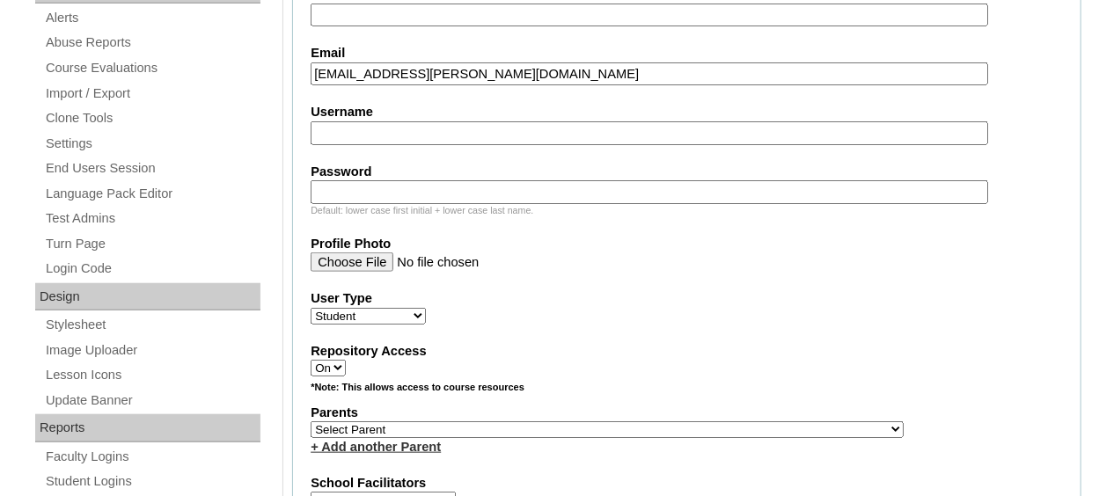
click at [558, 426] on select "Select Parent , Fautanu, Ma 1, 1 23-24 accountMorgan, Jason 6th Street Mennonit…" at bounding box center [607, 429] width 593 height 17
select select "36907"
click at [311, 421] on select "Select Parent , Fautanu, Ma 1, 1 23-24 accountMorgan, Jason 6th Street Mennonit…" at bounding box center [607, 429] width 593 height 17
click at [595, 462] on fieldset "Account Information User Id 75887489ST35 Title First Name Eagle Middle Name Las…" at bounding box center [686, 365] width 789 height 1423
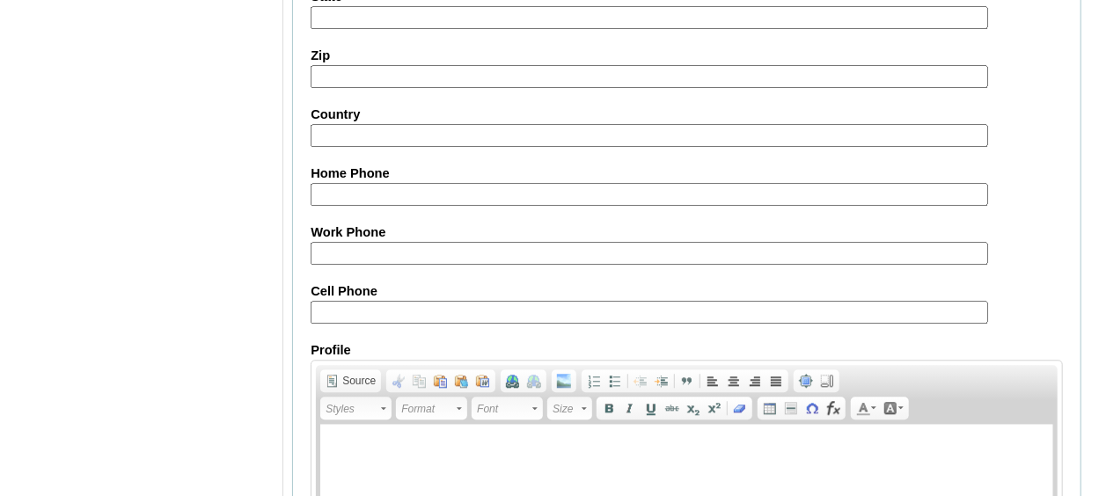
scroll to position [2185, 0]
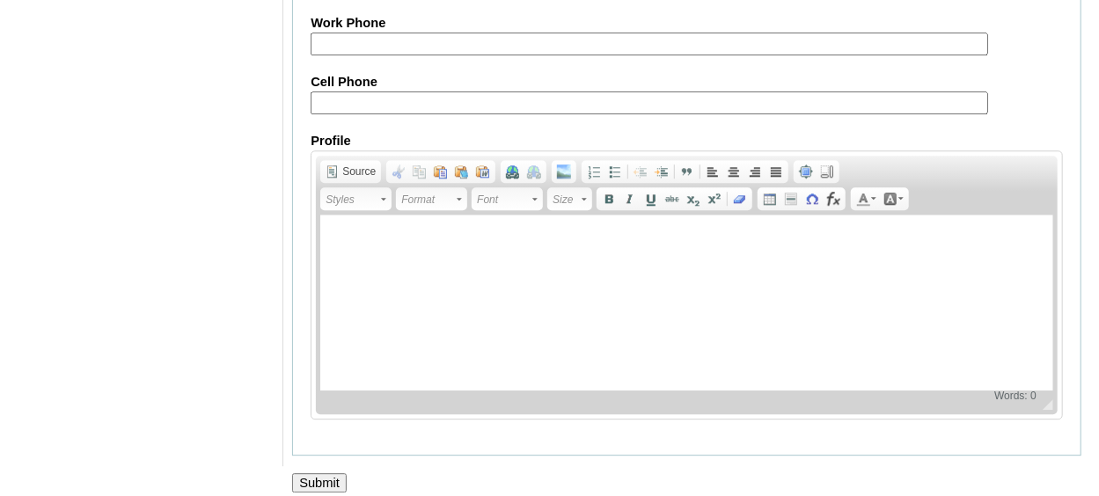
click at [319, 473] on input "Submit" at bounding box center [319, 482] width 55 height 19
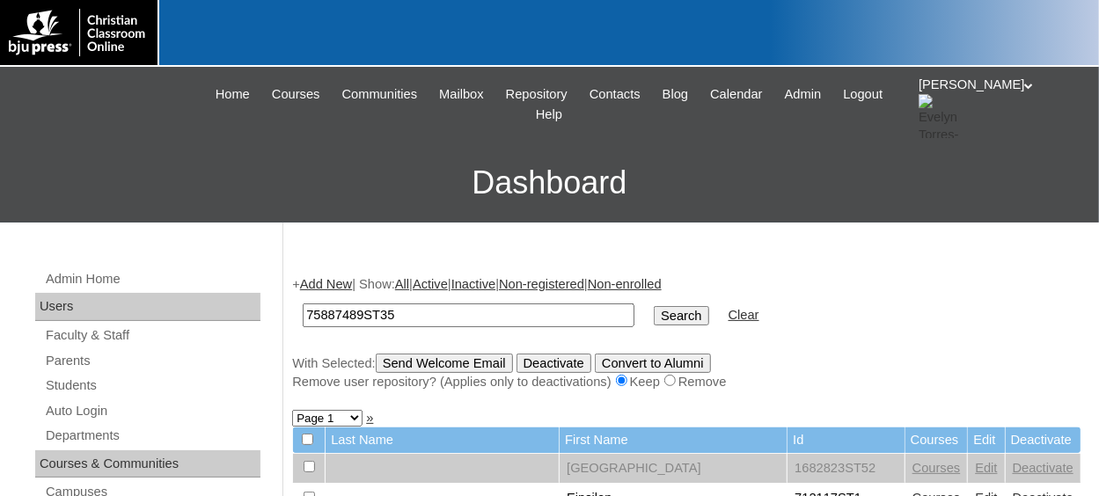
type input "75887489ST35"
click at [654, 310] on input "Search" at bounding box center [681, 315] width 55 height 19
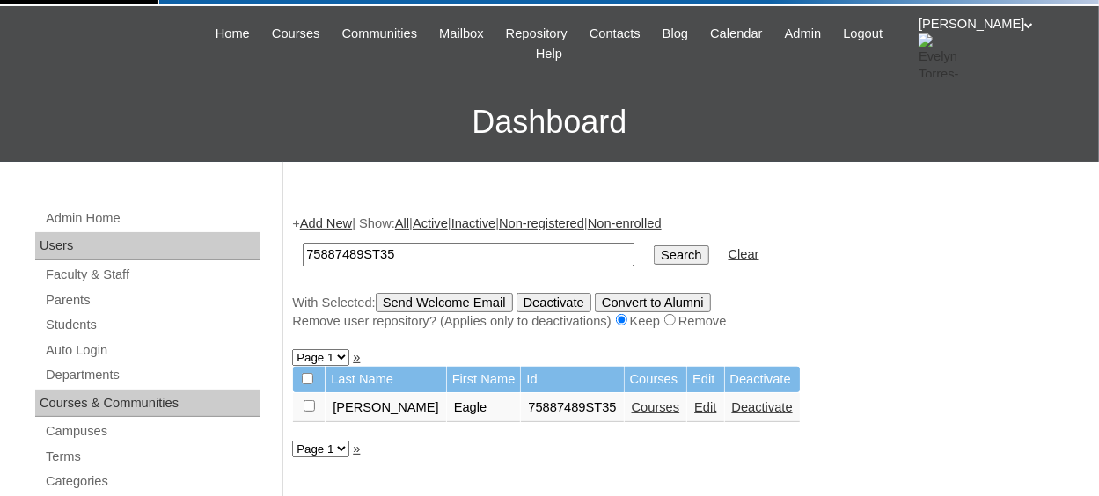
scroll to position [88, 0]
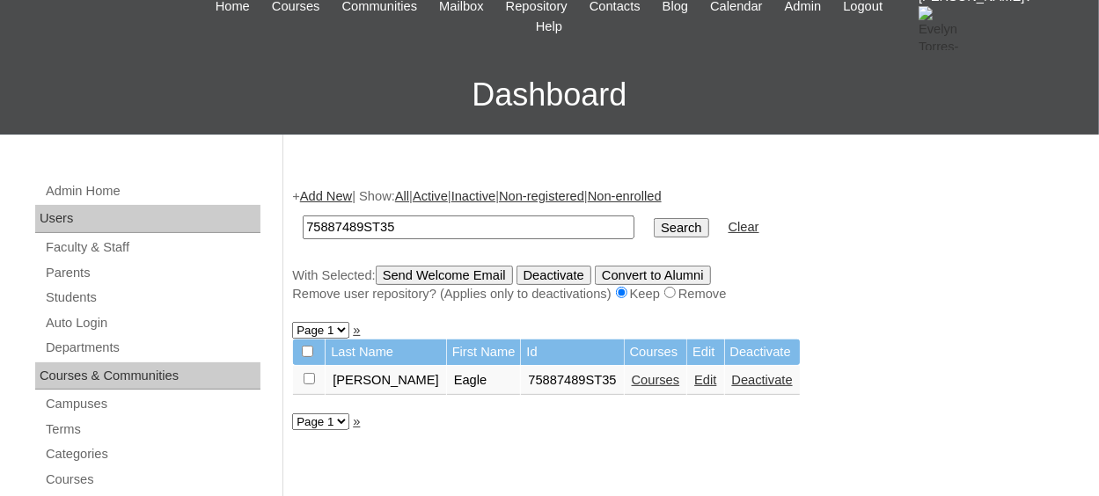
click at [632, 379] on link "Courses" at bounding box center [656, 380] width 48 height 14
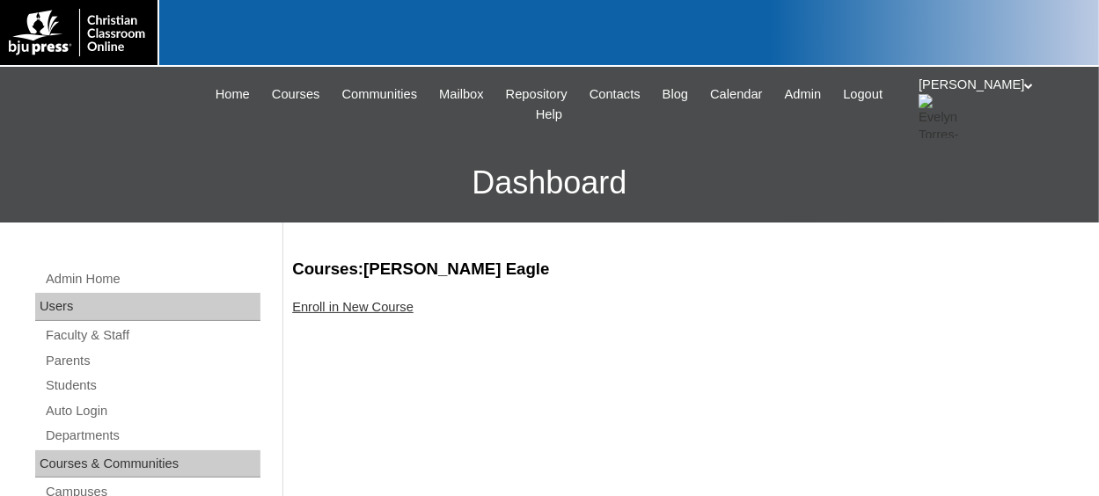
click at [333, 311] on link "Enroll in New Course" at bounding box center [352, 307] width 121 height 14
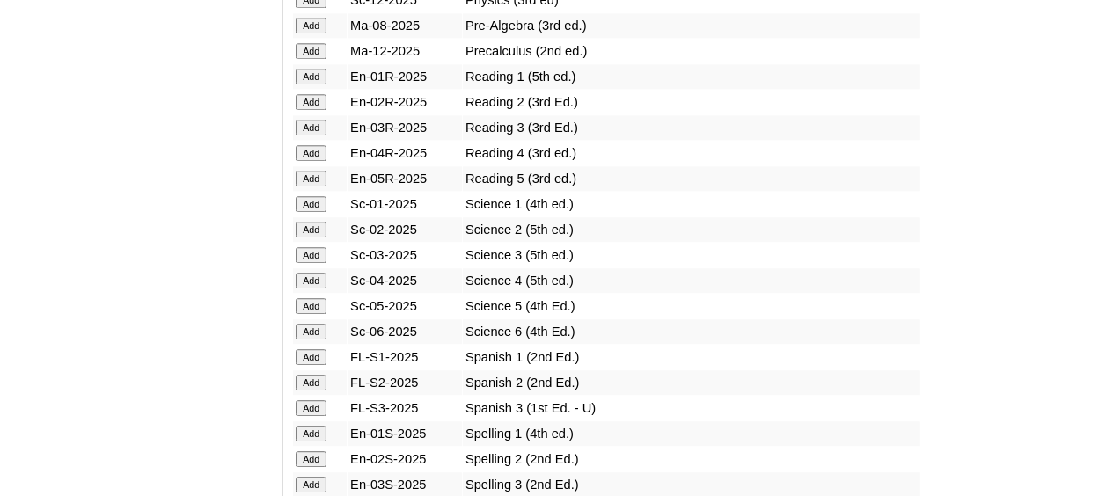
scroll to position [2199, 0]
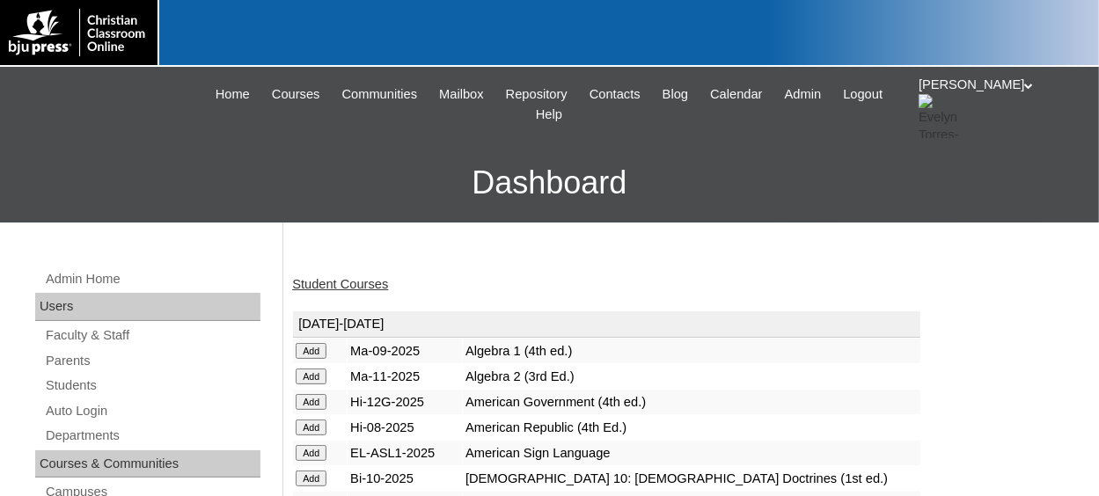
click at [358, 283] on link "Student Courses" at bounding box center [340, 284] width 96 height 14
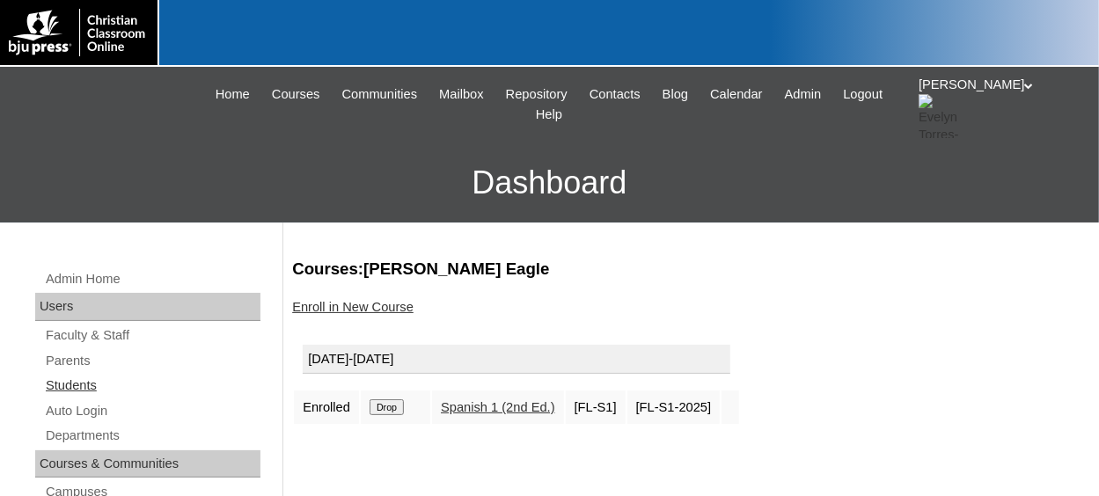
click at [99, 383] on link "Students" at bounding box center [152, 386] width 216 height 22
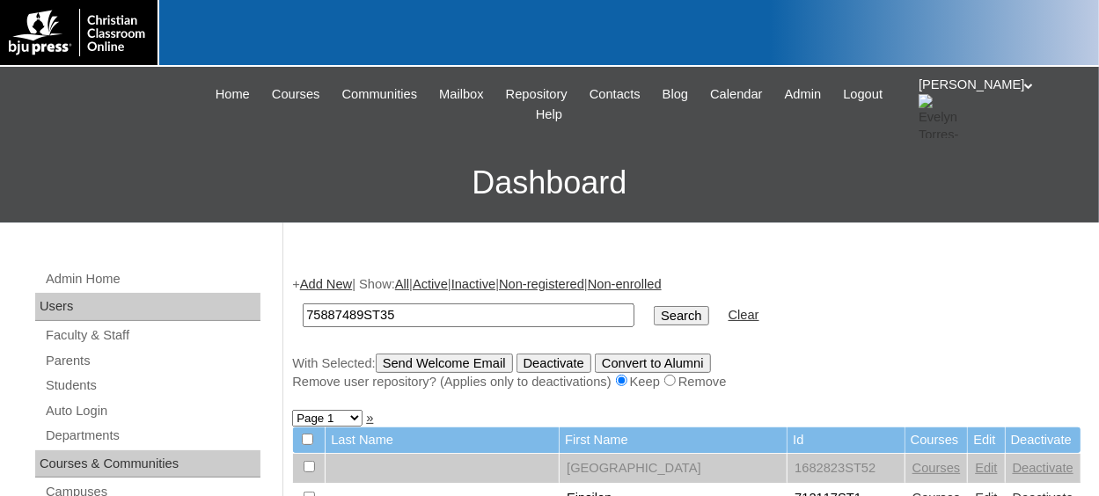
type input "75887489ST35"
click at [654, 314] on input "Search" at bounding box center [681, 315] width 55 height 19
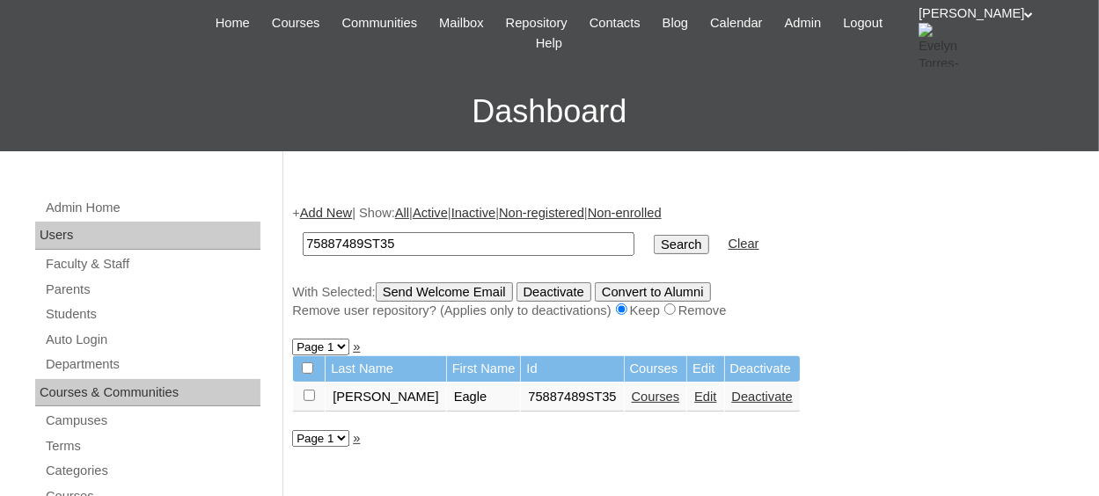
scroll to position [88, 0]
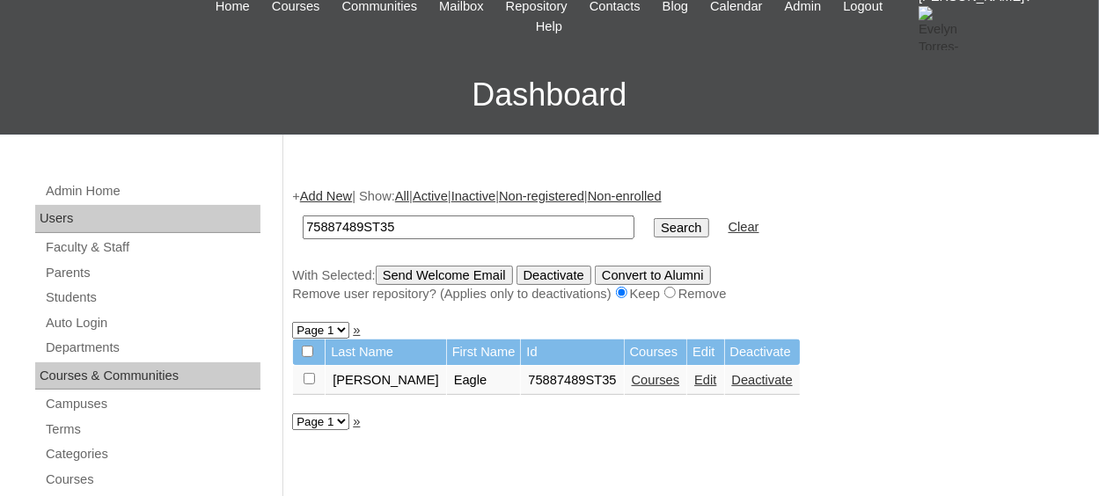
click at [309, 381] on input "checkbox" at bounding box center [309, 378] width 11 height 11
checkbox input "true"
click at [473, 277] on input "Send Welcome Email" at bounding box center [444, 275] width 137 height 19
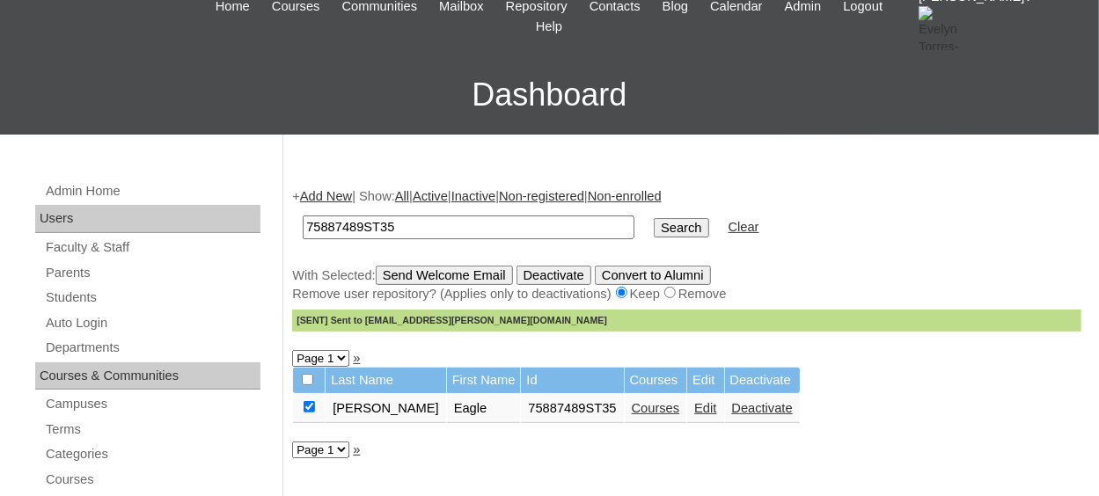
click at [346, 196] on link "Add New" at bounding box center [326, 196] width 52 height 14
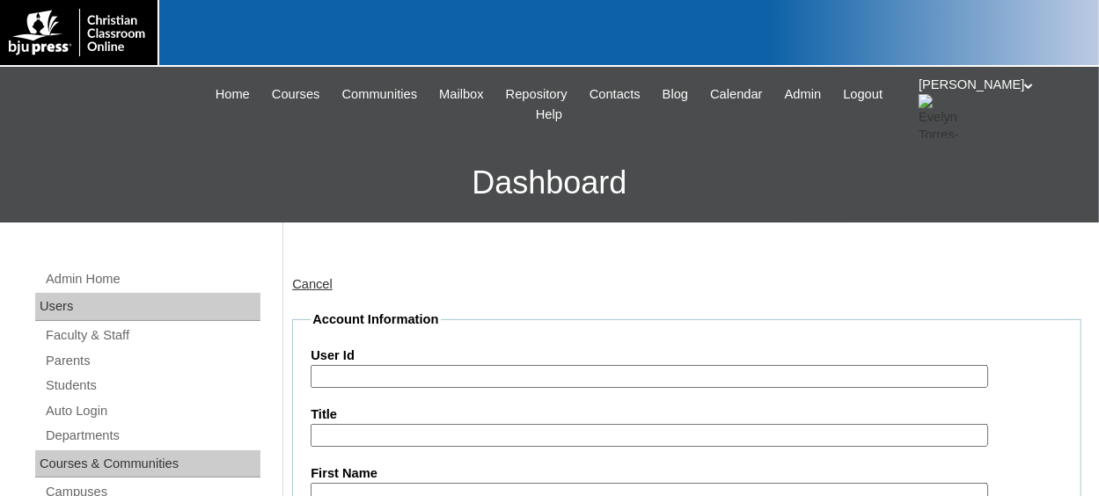
click at [398, 372] on input "User Id" at bounding box center [649, 377] width 677 height 24
paste input "75887489ST38"
type input "75887489ST32"
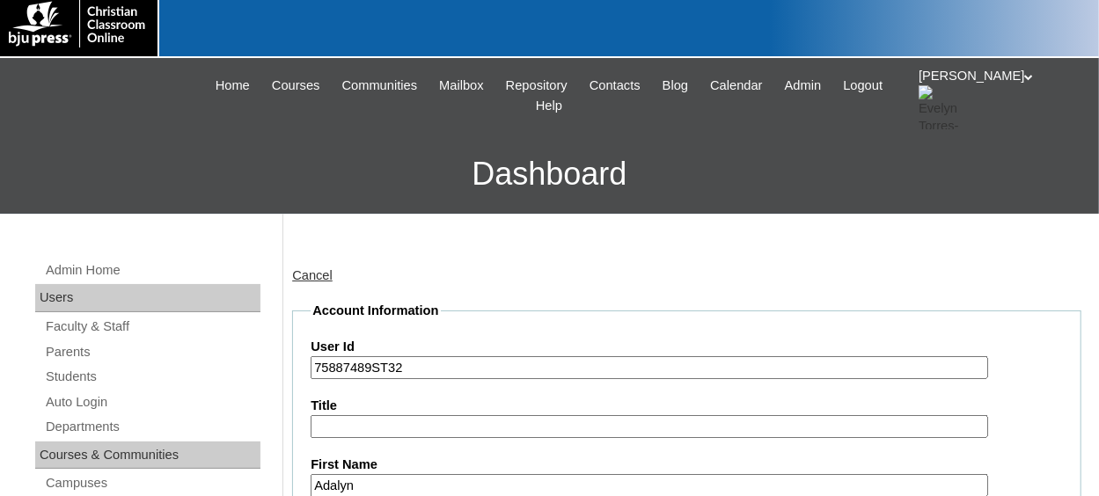
type input "Adalyn"
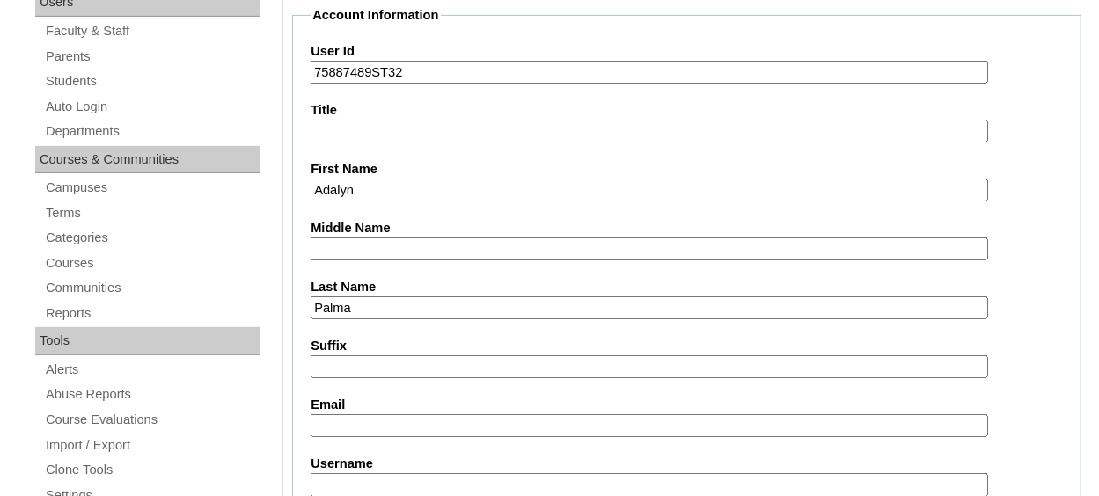
type input "Palma"
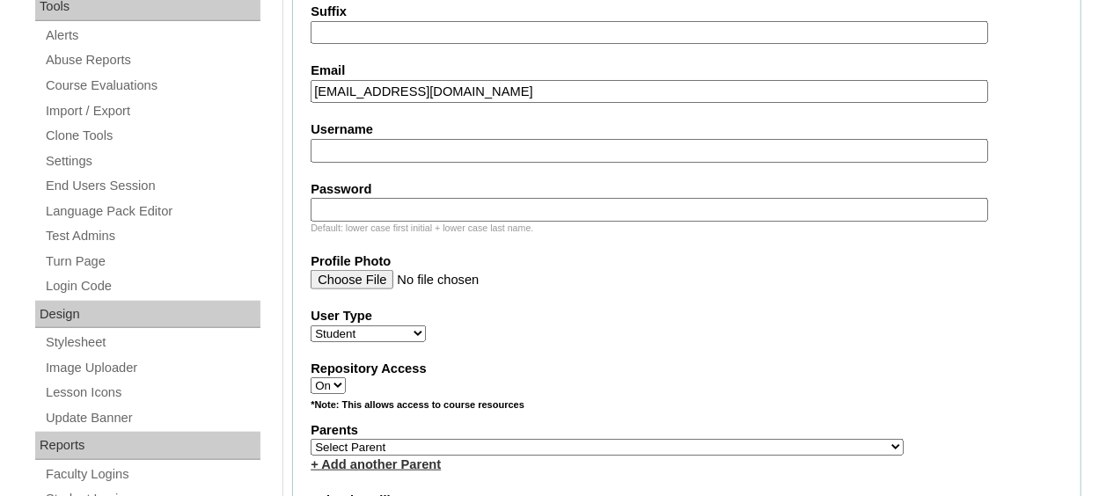
scroll to position [744, 0]
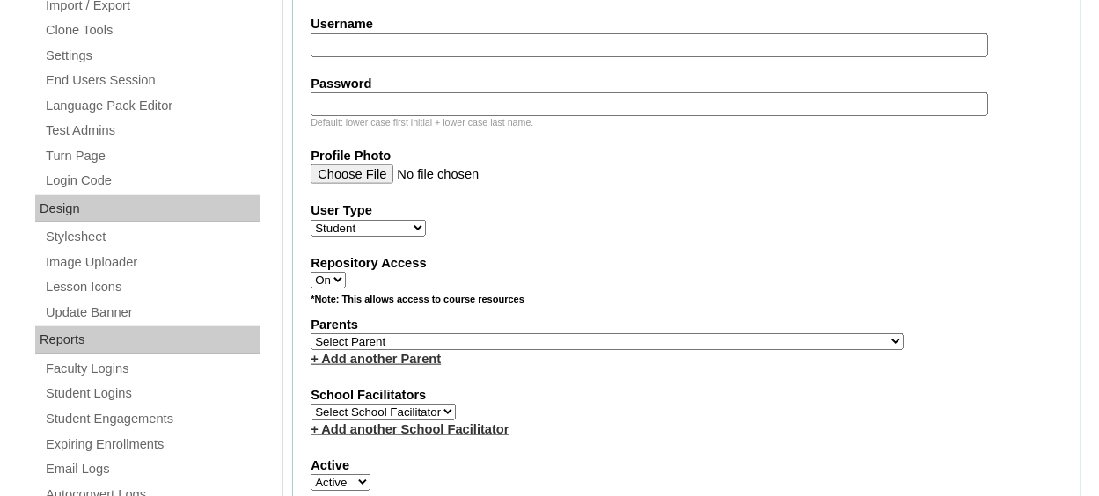
type input "apalma@acanc.org"
click at [460, 340] on select "Select Parent , Fautanu, Ma 1, 1 23-24 accountMorgan, Jason 6th Street Mennonit…" at bounding box center [607, 341] width 593 height 17
select select "36907"
click at [311, 333] on select "Select Parent , Fautanu, Ma 1, 1 23-24 accountMorgan, Jason 6th Street Mennonit…" at bounding box center [607, 341] width 593 height 17
click at [541, 375] on fieldset "Account Information User Id 75887489ST32 Title First Name Adalyn Middle Name La…" at bounding box center [686, 277] width 789 height 1423
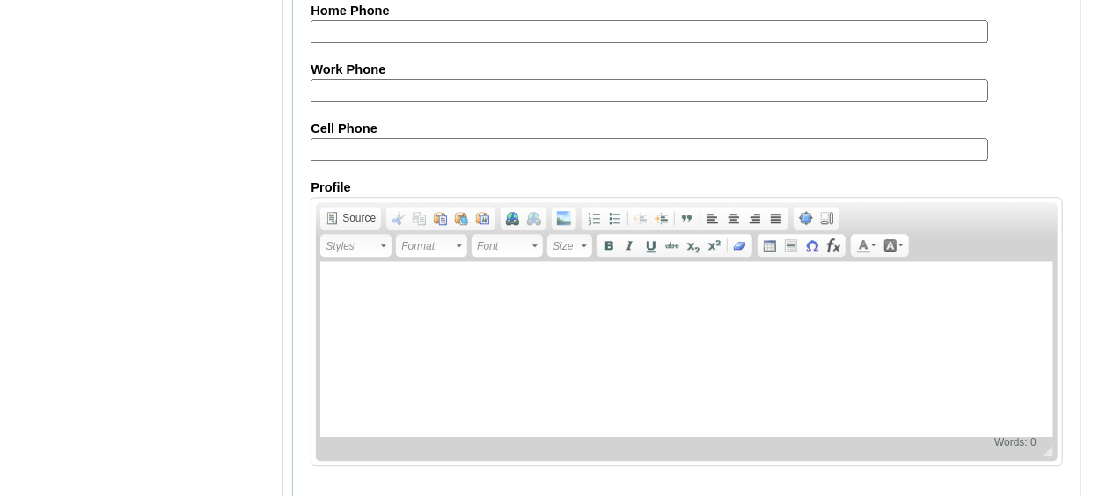
scroll to position [2185, 0]
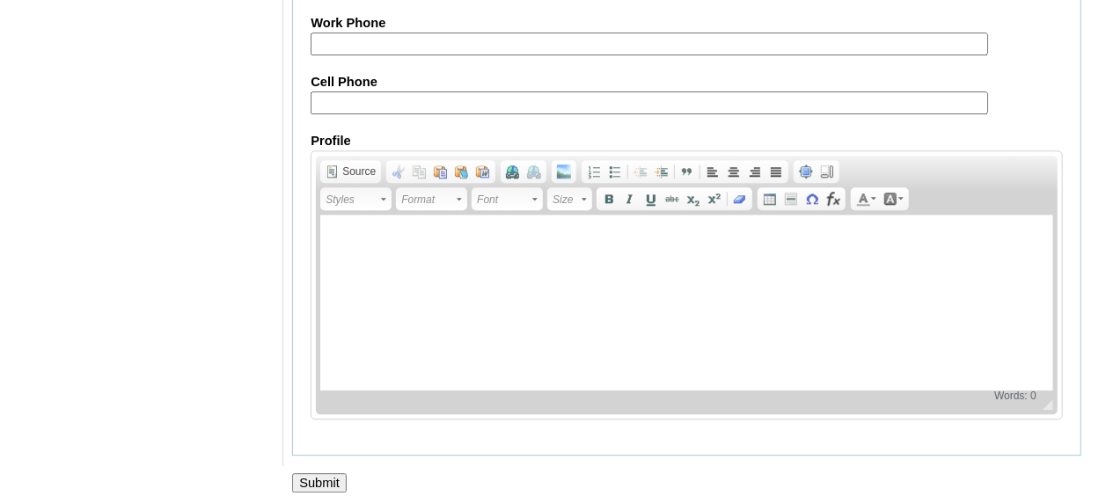
click at [321, 473] on input "Submit" at bounding box center [319, 482] width 55 height 19
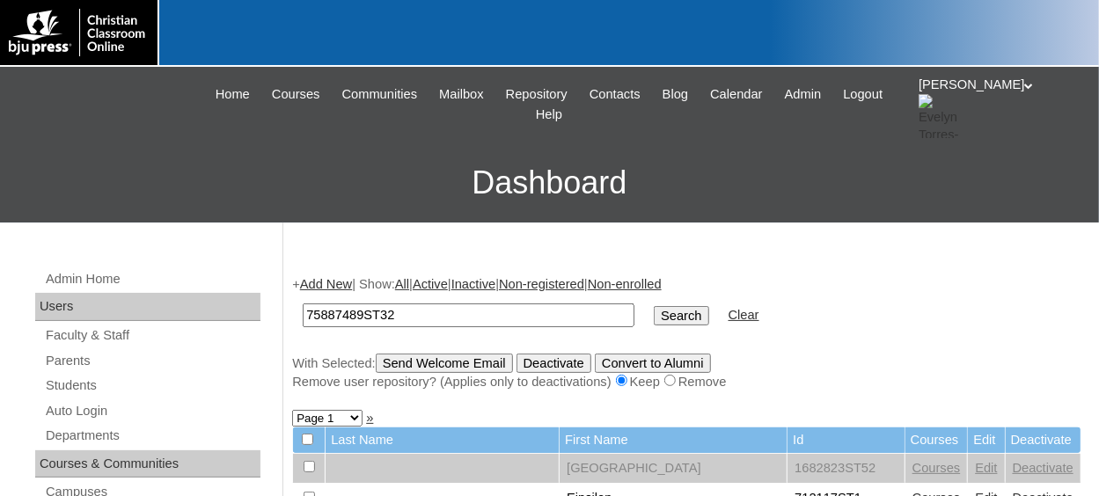
type input "75887489ST32"
click at [654, 306] on input "Search" at bounding box center [681, 315] width 55 height 19
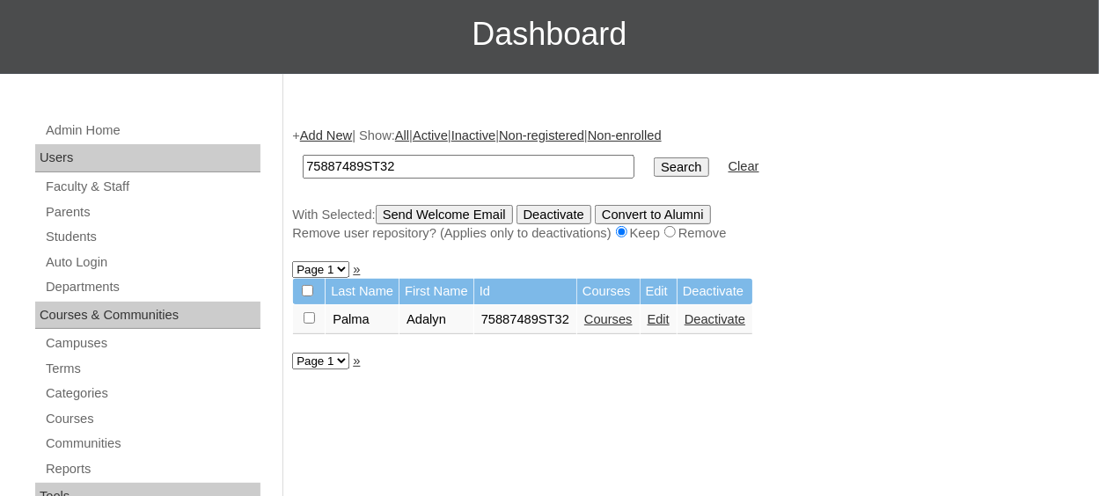
scroll to position [176, 0]
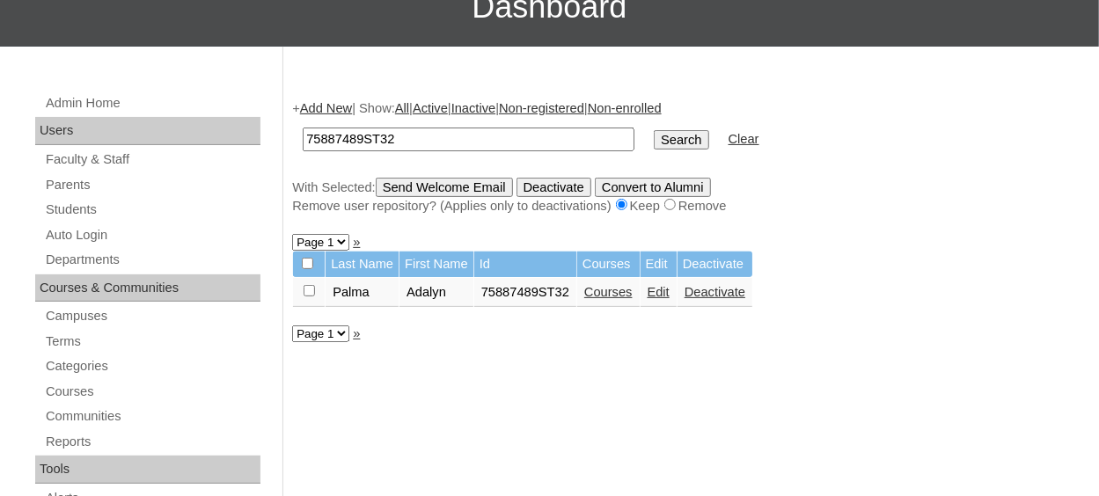
click at [611, 294] on link "Courses" at bounding box center [608, 292] width 48 height 14
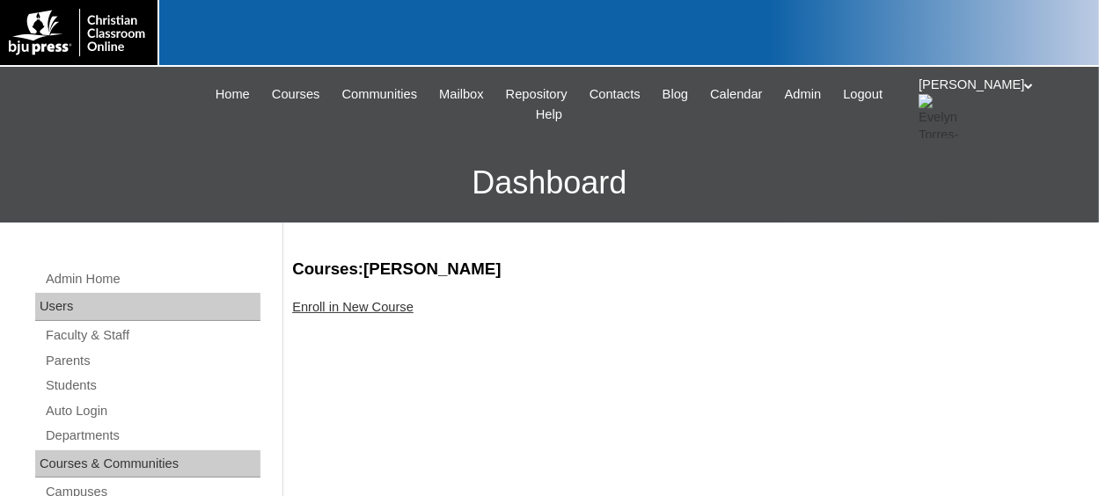
click at [365, 305] on link "Enroll in New Course" at bounding box center [352, 307] width 121 height 14
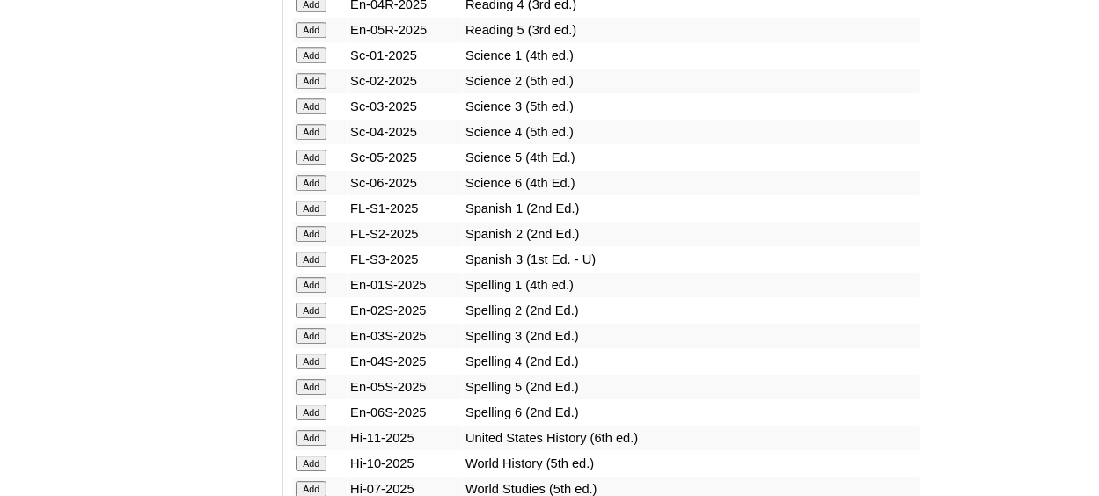
scroll to position [2287, 0]
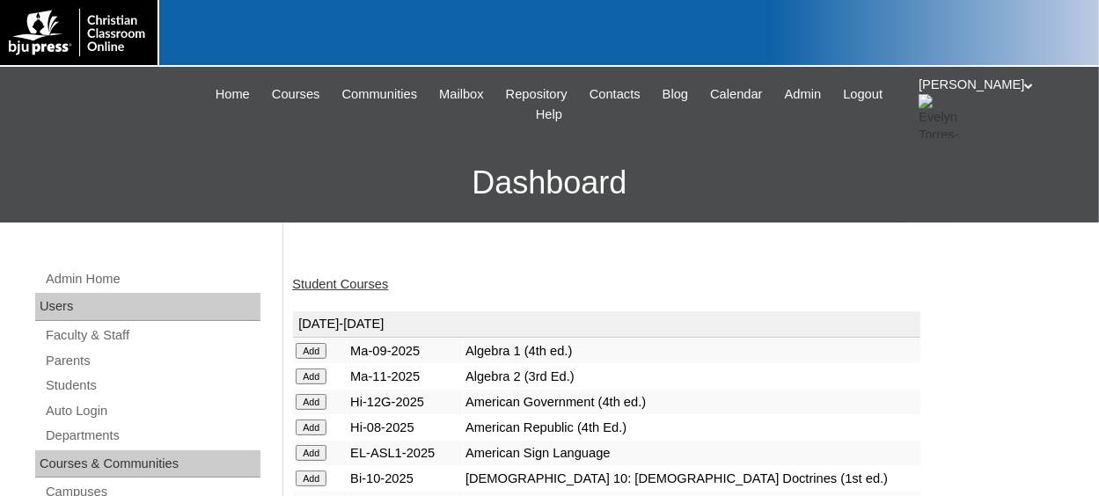
click at [363, 287] on link "Student Courses" at bounding box center [340, 284] width 96 height 14
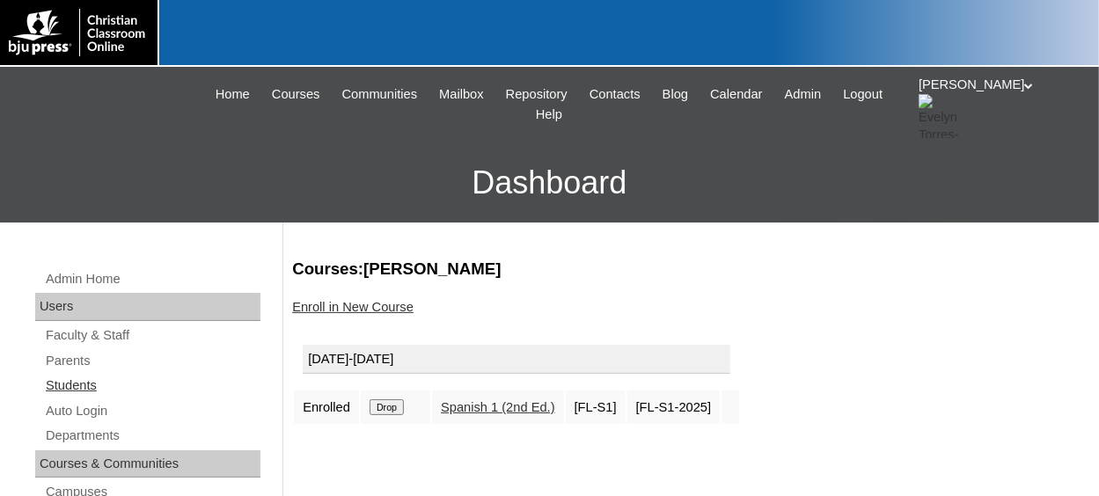
click at [92, 382] on link "Students" at bounding box center [152, 386] width 216 height 22
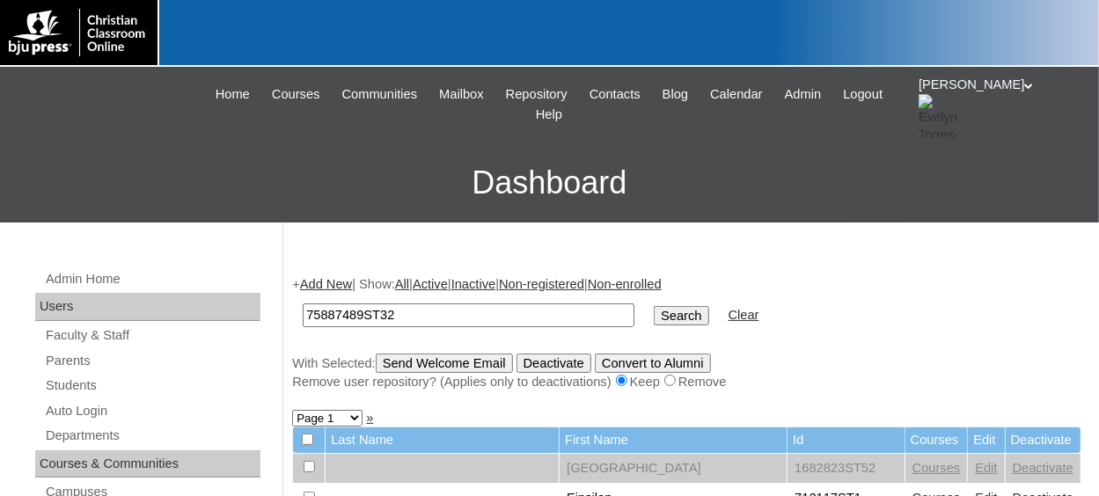
type input "75887489ST32"
click at [654, 323] on input "Search" at bounding box center [681, 315] width 55 height 19
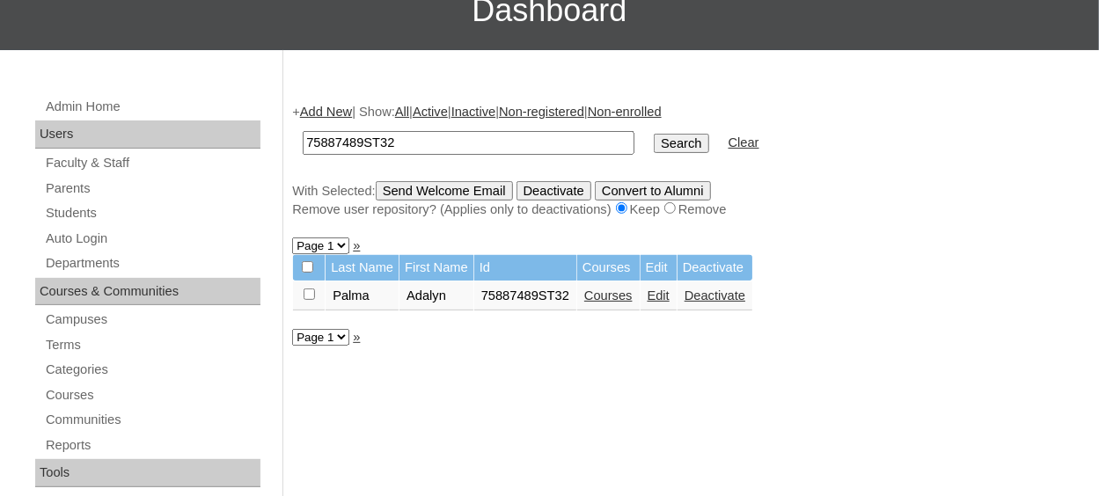
scroll to position [176, 0]
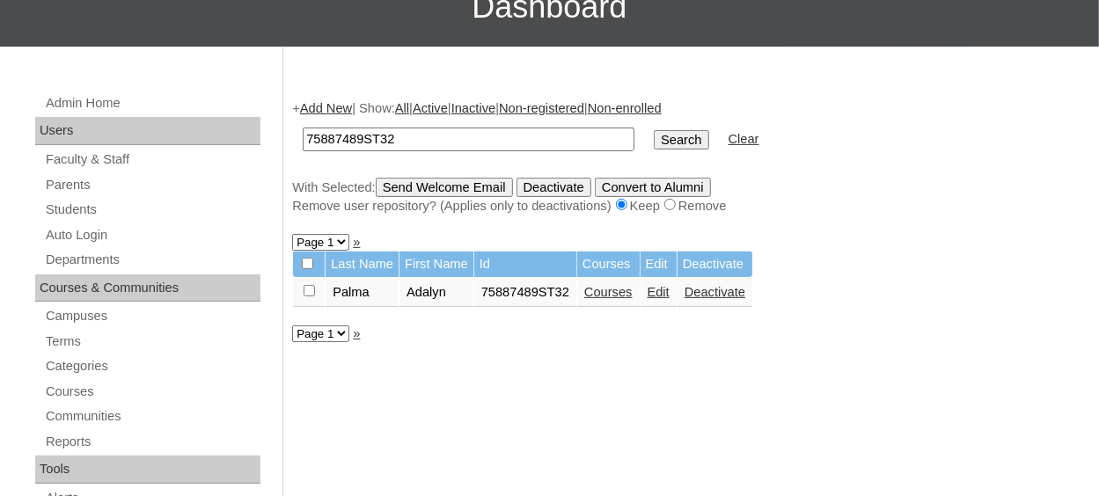
click at [305, 290] on input "checkbox" at bounding box center [309, 290] width 11 height 11
checkbox input "true"
click at [455, 180] on input "Send Welcome Email" at bounding box center [444, 187] width 137 height 19
